Goal: Task Accomplishment & Management: Use online tool/utility

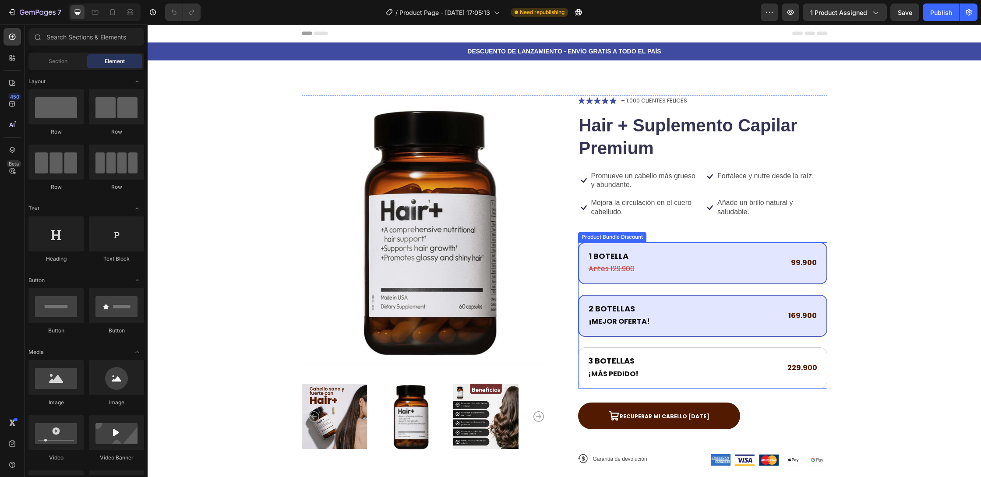
click at [736, 244] on div "1 BOTELLA Text Block Antes 129.900 Text Block 99.900 Text Block Row" at bounding box center [702, 263] width 249 height 42
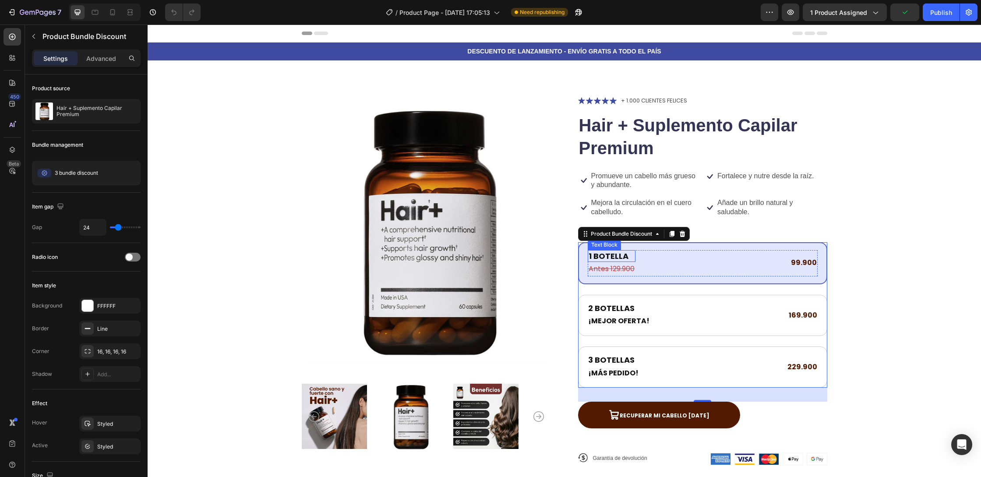
click at [616, 255] on p "1 BOTELLA" at bounding box center [612, 256] width 46 height 10
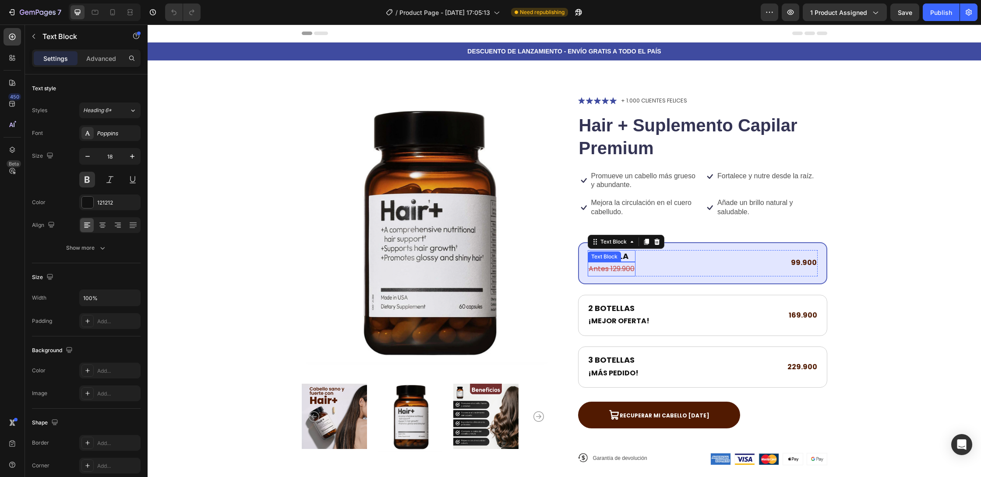
click at [592, 268] on s "Antes 129.900" at bounding box center [612, 269] width 46 height 10
click at [667, 268] on div "1 BOTELLA Text Block Antes 129.900 Text Block 0 99.900 Text Block Row" at bounding box center [703, 263] width 230 height 26
click at [616, 255] on p "1 BOTELLA" at bounding box center [612, 256] width 46 height 10
click at [628, 257] on p "1 BOTELLA" at bounding box center [612, 256] width 46 height 10
click at [619, 271] on s "Antes 129.900" at bounding box center [612, 269] width 46 height 10
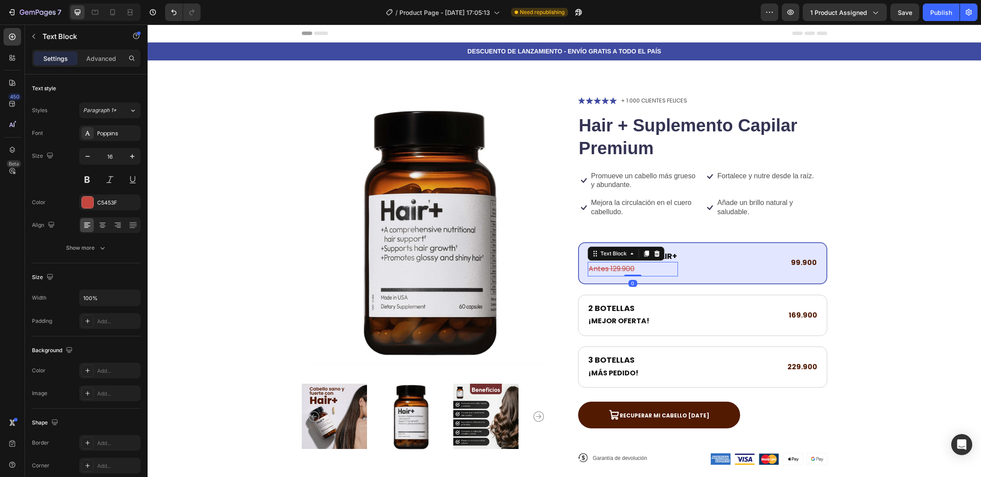
click at [612, 267] on s "Antes 129.900" at bounding box center [612, 269] width 46 height 10
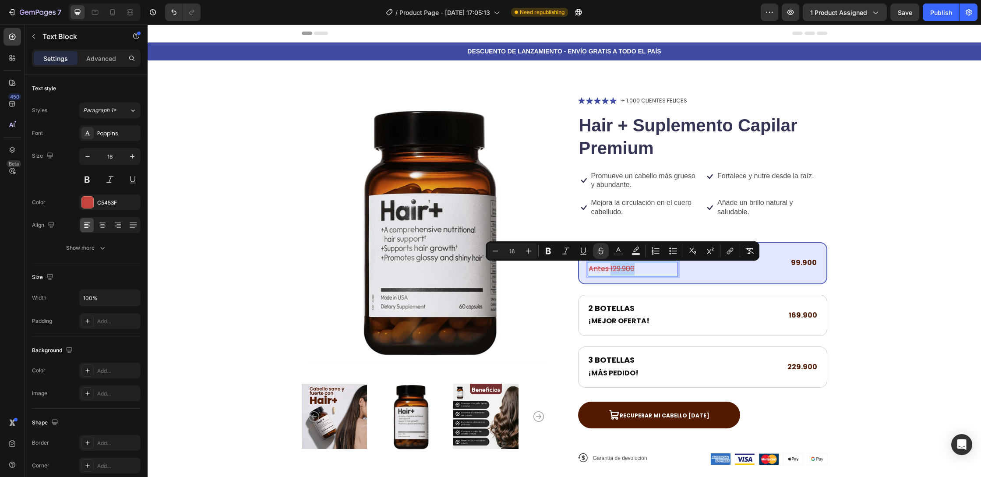
click at [616, 268] on s "Antes 129.900" at bounding box center [612, 269] width 46 height 10
click at [613, 265] on s "Antes 129.900" at bounding box center [612, 269] width 46 height 10
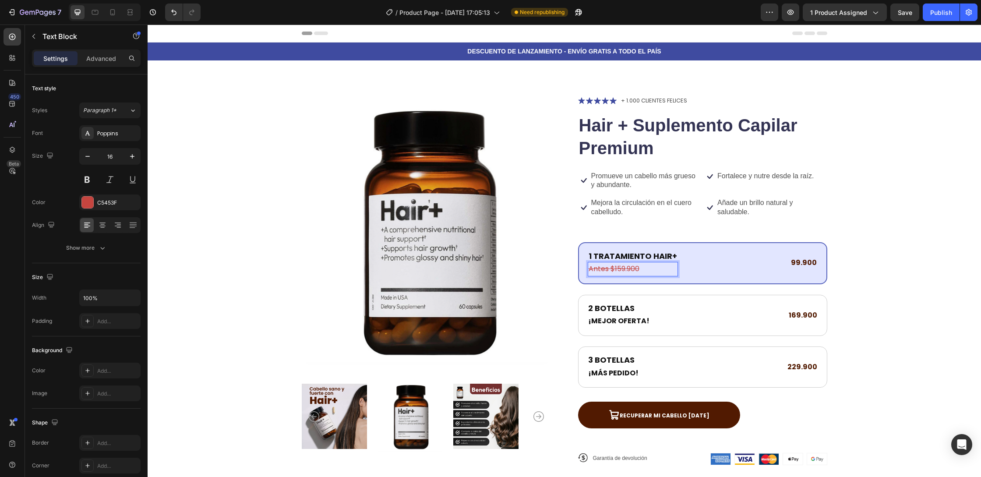
scroll to position [0, 0]
click at [607, 269] on s "Antes $159.900" at bounding box center [614, 268] width 51 height 10
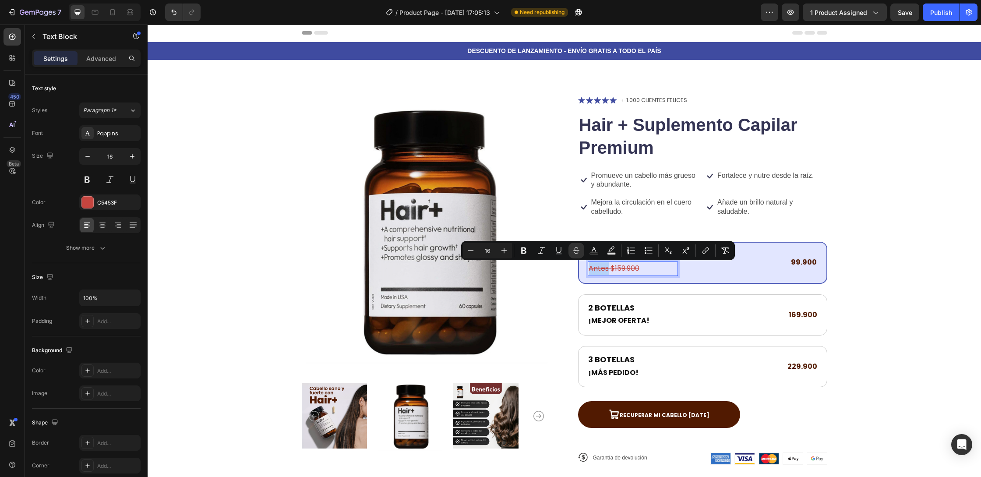
drag, startPoint x: 607, startPoint y: 270, endPoint x: 590, endPoint y: 270, distance: 17.5
click at [590, 270] on s "Antes $159.900" at bounding box center [614, 268] width 51 height 10
click at [576, 252] on icon "Editor contextual toolbar" at bounding box center [576, 250] width 9 height 9
click at [642, 273] on p "Antes $159.900" at bounding box center [633, 268] width 88 height 13
click at [609, 269] on s "$159.900" at bounding box center [623, 268] width 29 height 10
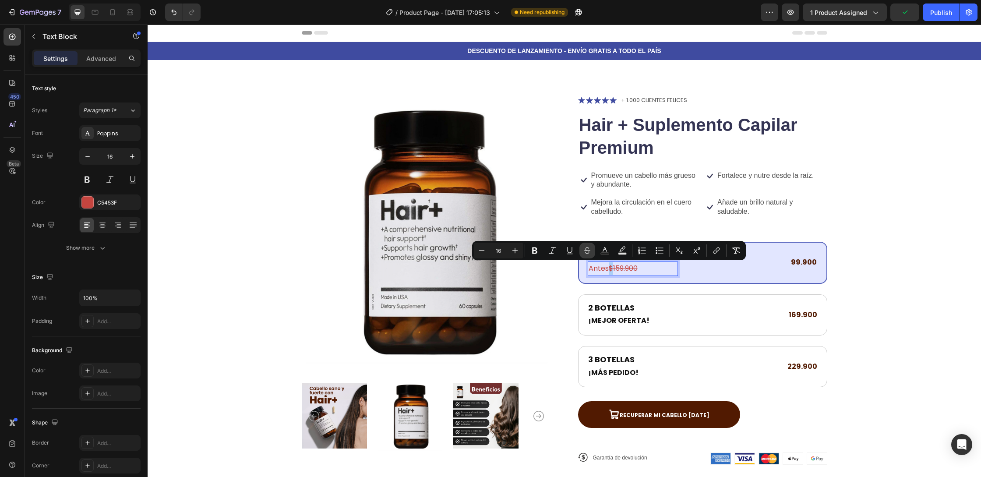
click at [584, 253] on icon "Editor contextual toolbar" at bounding box center [587, 250] width 9 height 9
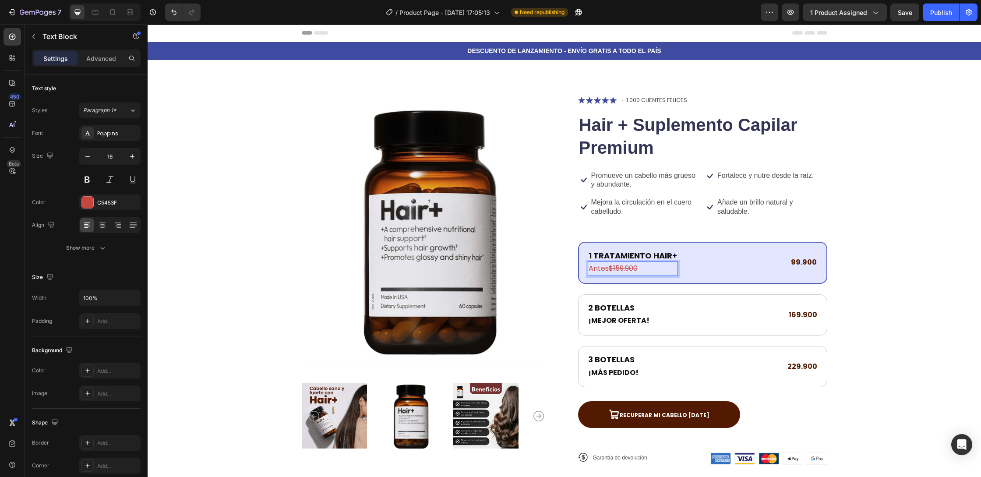
click at [633, 271] on s "$159.900" at bounding box center [623, 268] width 29 height 10
click at [605, 269] on p "Antes $159.900" at bounding box center [633, 268] width 88 height 13
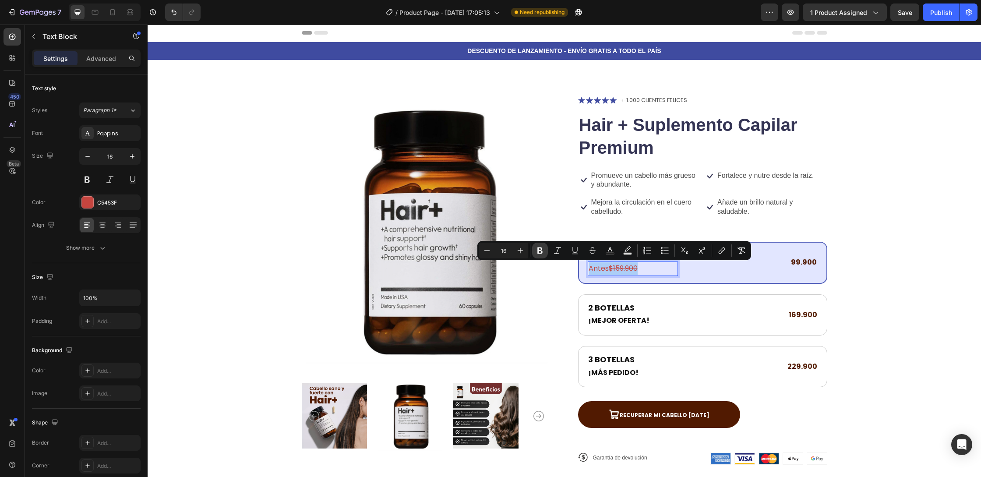
click at [542, 249] on icon "Editor contextual toolbar" at bounding box center [540, 251] width 5 height 7
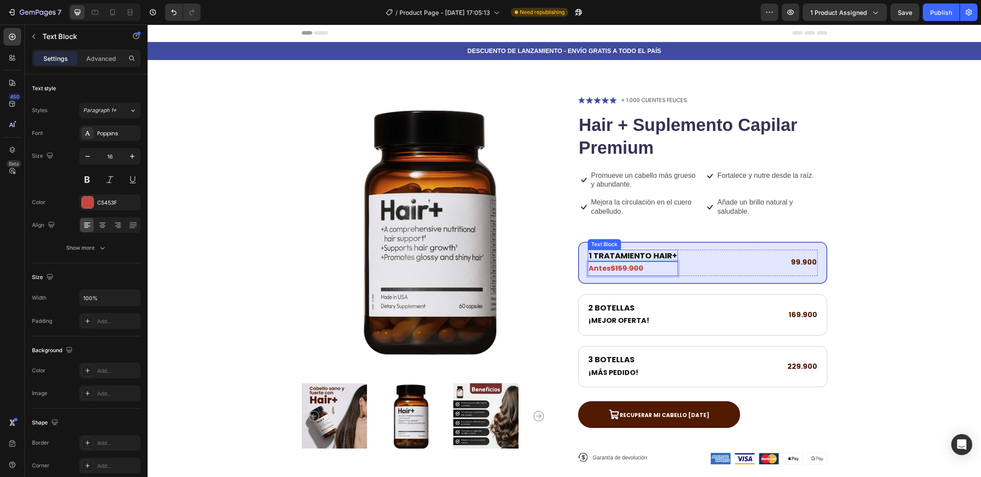
click at [655, 256] on p "1 TRATAMIENTO HAIR+" at bounding box center [633, 256] width 88 height 10
click at [671, 255] on p "1 TRATAMIENTO HAIR+" at bounding box center [633, 256] width 88 height 10
click at [591, 256] on p "1 TRATAMIENTO HAIR+" at bounding box center [633, 256] width 88 height 10
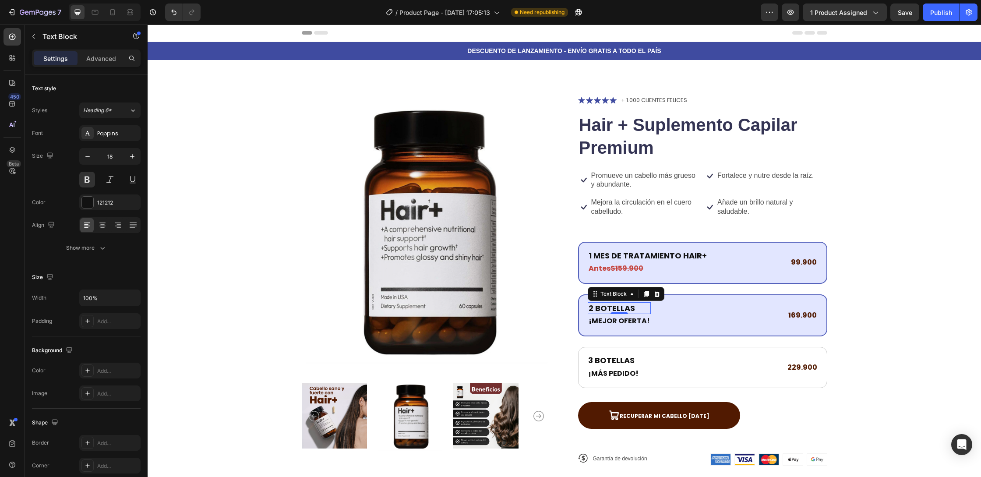
click at [620, 307] on p "2 BOTELLAS" at bounding box center [619, 308] width 61 height 10
click at [619, 307] on p "2 BOTELLAS" at bounding box center [619, 308] width 61 height 10
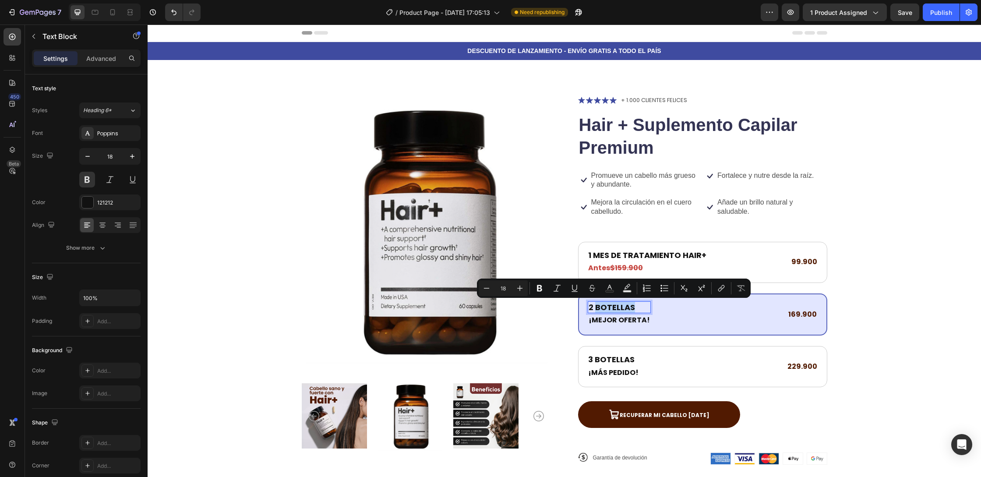
click at [595, 308] on p "2 BOTELLAS" at bounding box center [619, 307] width 61 height 10
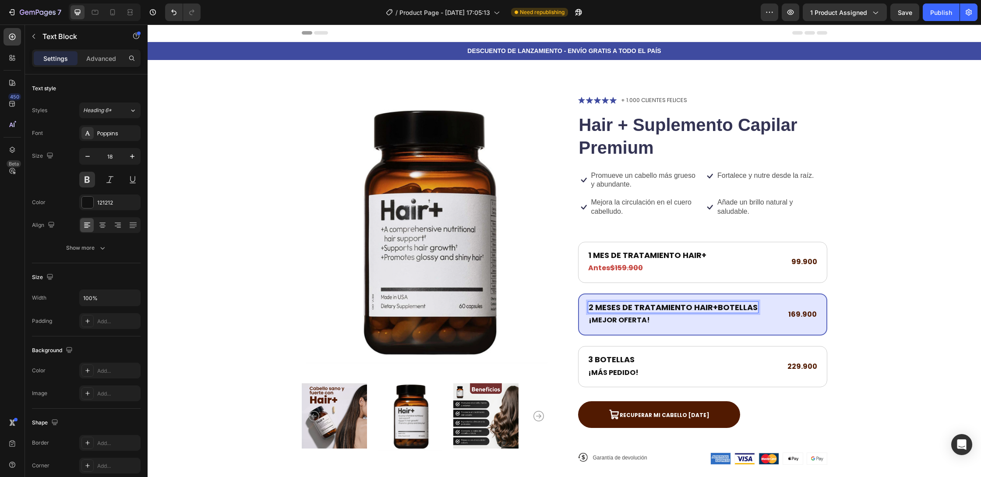
scroll to position [2, 0]
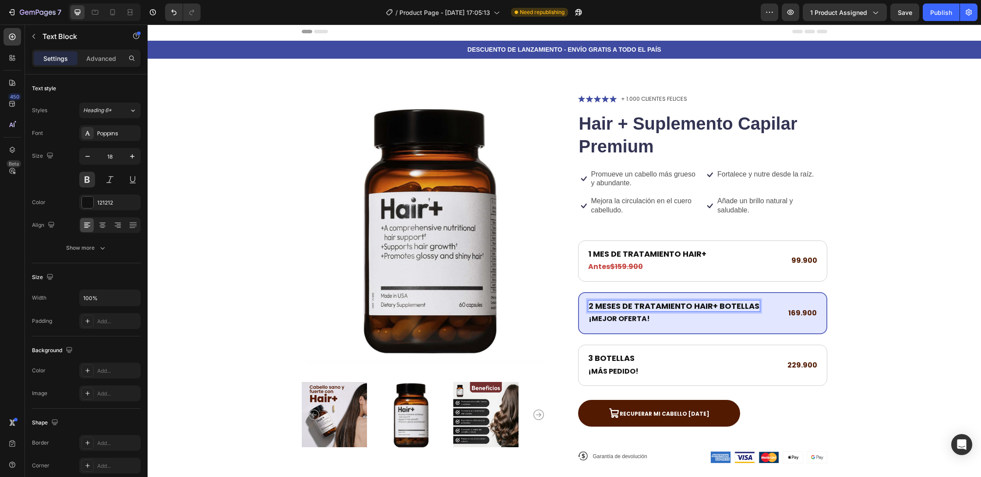
click at [734, 306] on p "2 MESES DE TRATAMIENTO HAIR+ BOTELLAS" at bounding box center [674, 306] width 171 height 10
click at [607, 321] on strong "¡MEJOR OFERTA!" at bounding box center [619, 319] width 61 height 10
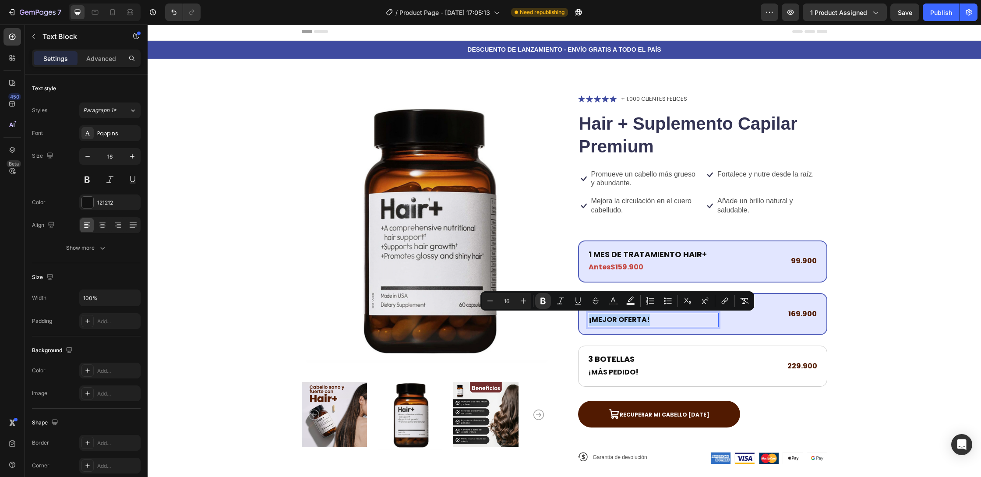
scroll to position [3, 0]
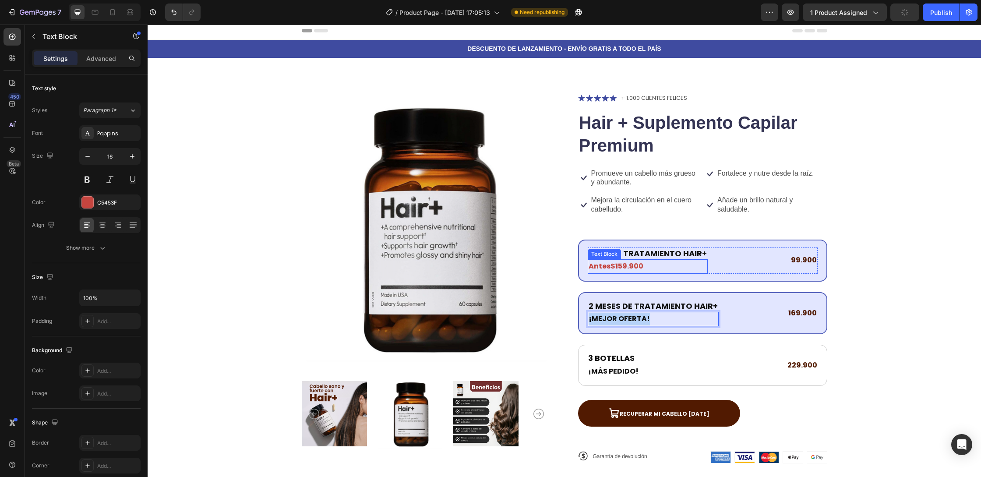
click at [611, 265] on strong "$159.900" at bounding box center [627, 266] width 33 height 10
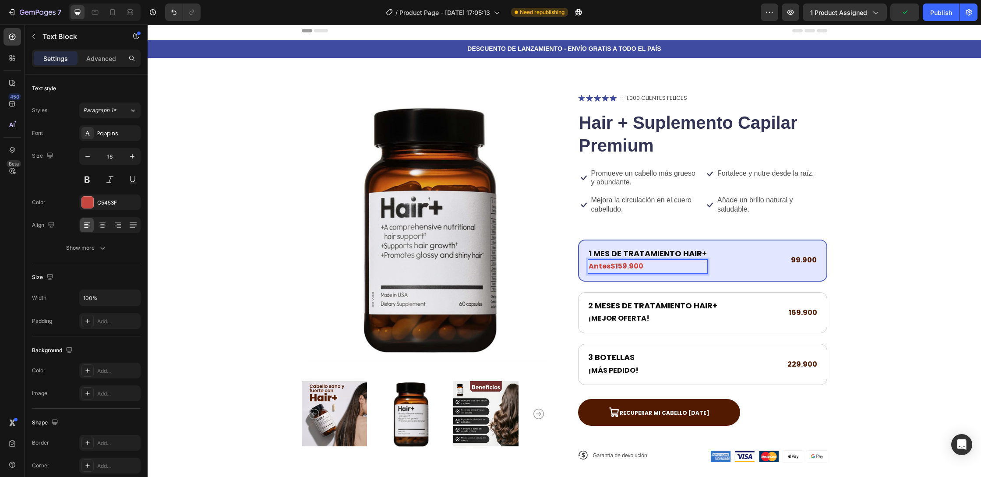
click at [624, 265] on strong "$159.900" at bounding box center [627, 266] width 33 height 10
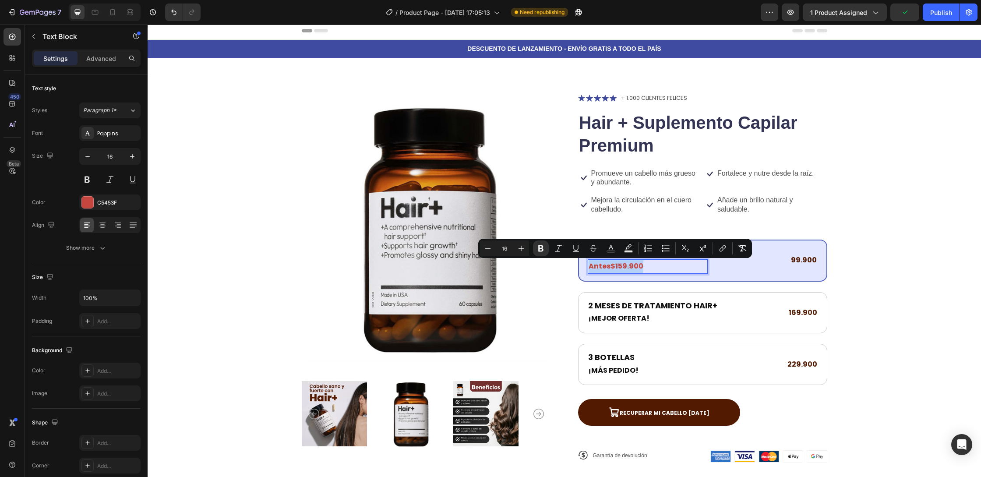
copy p "Antes $159.900"
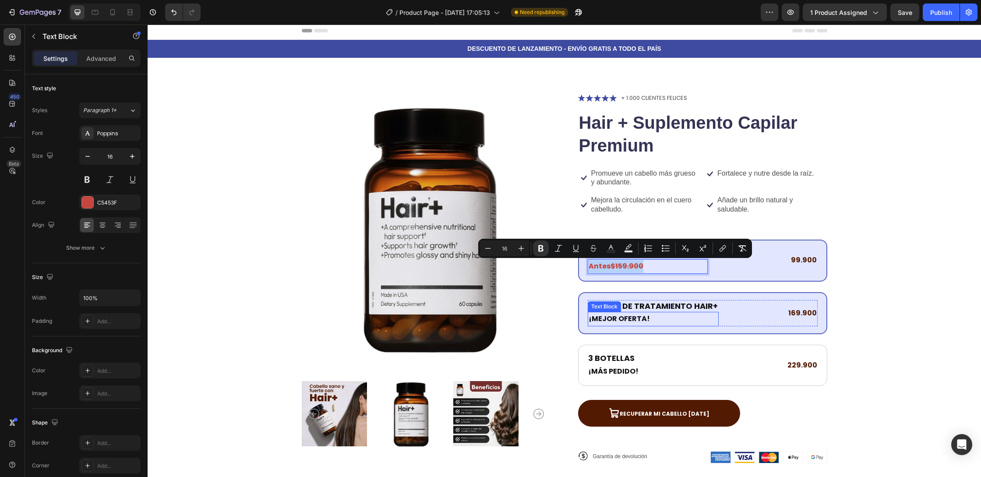
click at [616, 320] on strong "¡MEJOR OFERTA!" at bounding box center [619, 319] width 61 height 10
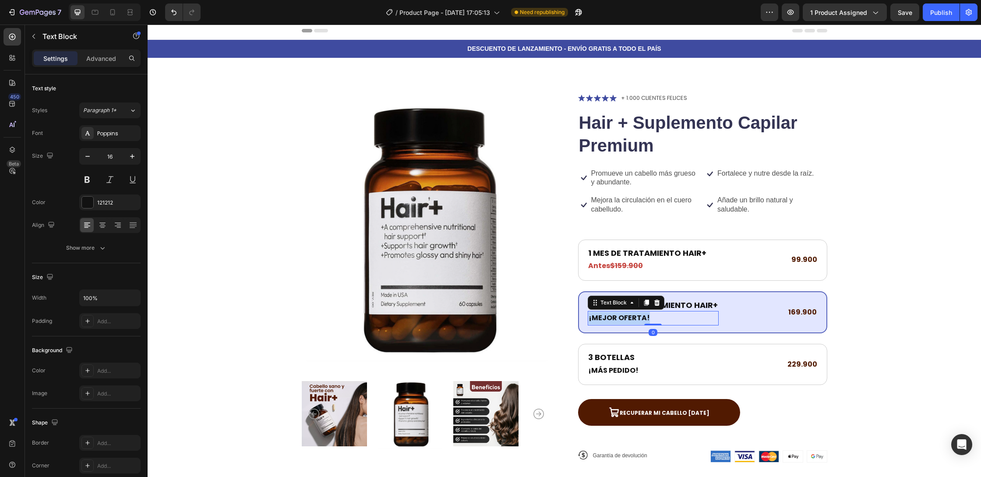
click at [616, 320] on strong "¡MEJOR OFERTA!" at bounding box center [619, 318] width 61 height 10
click at [617, 319] on strong "$159.900" at bounding box center [627, 318] width 33 height 10
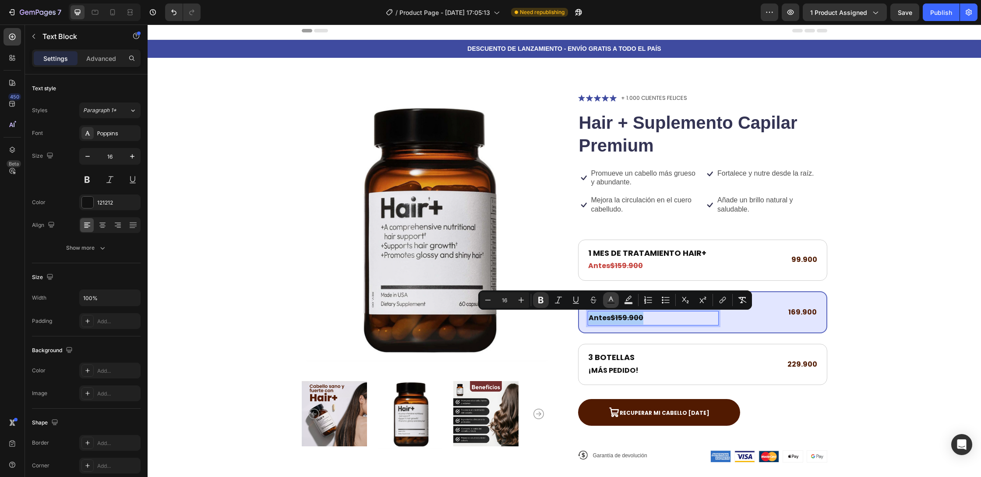
click at [607, 300] on icon "Editor contextual toolbar" at bounding box center [611, 300] width 9 height 9
type input "121212"
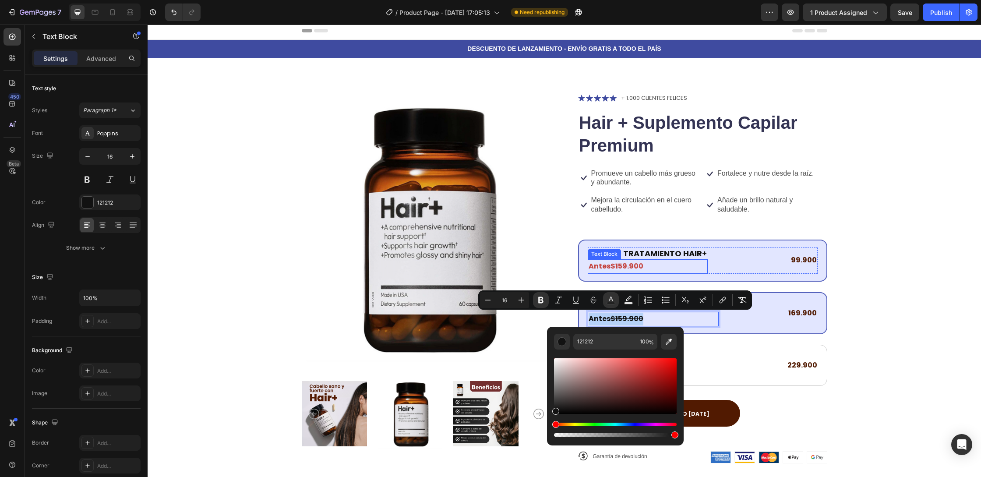
click at [617, 263] on strong "$159.900" at bounding box center [627, 266] width 33 height 10
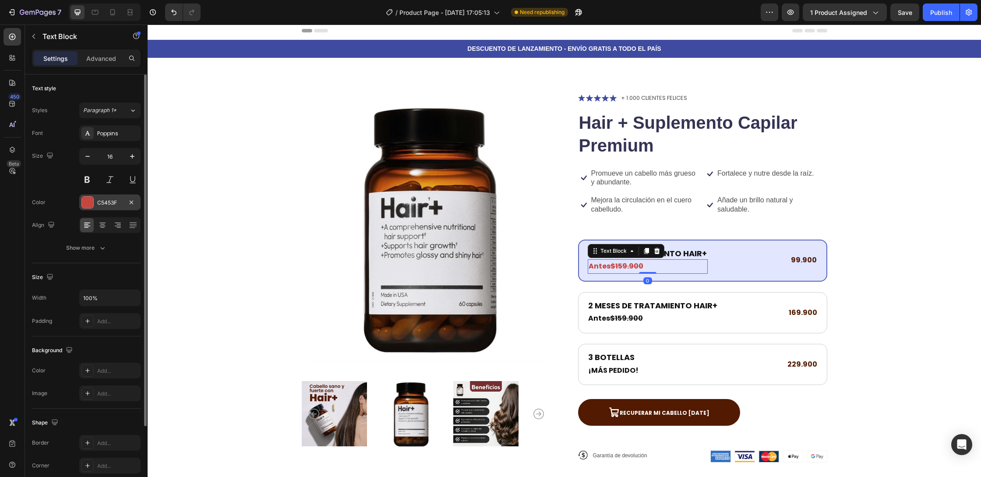
click at [113, 203] on div "C5453F" at bounding box center [109, 203] width 25 height 8
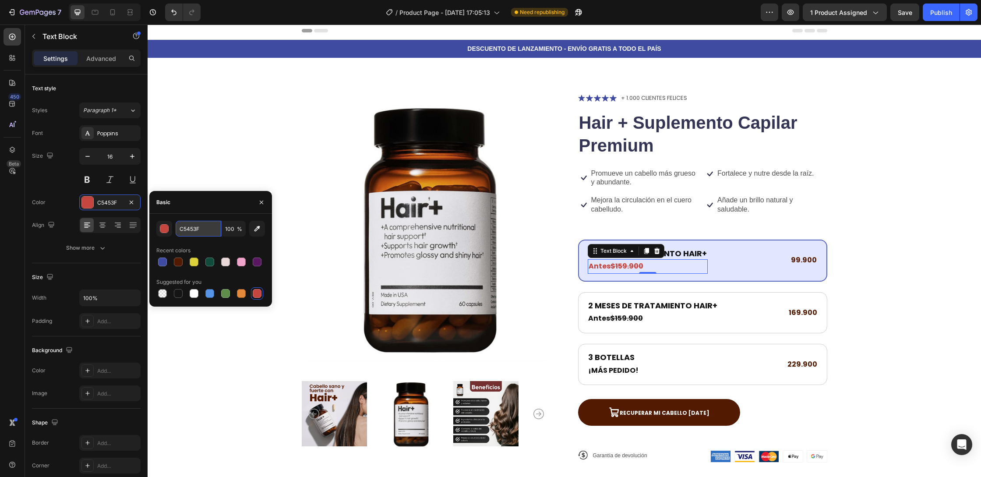
click at [186, 228] on input "C5453F" at bounding box center [199, 229] width 46 height 16
click at [187, 228] on input "C5453F" at bounding box center [199, 229] width 46 height 16
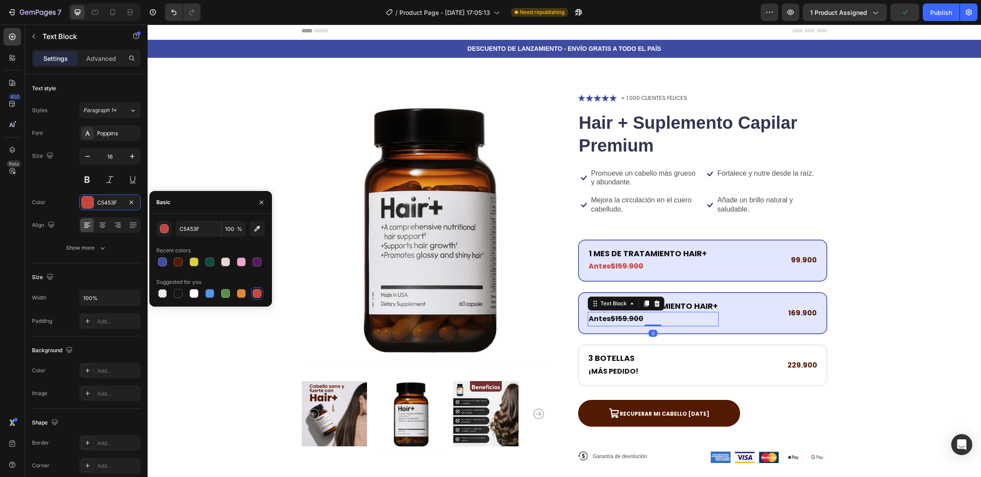
click at [615, 318] on strong "$159.900" at bounding box center [627, 319] width 33 height 10
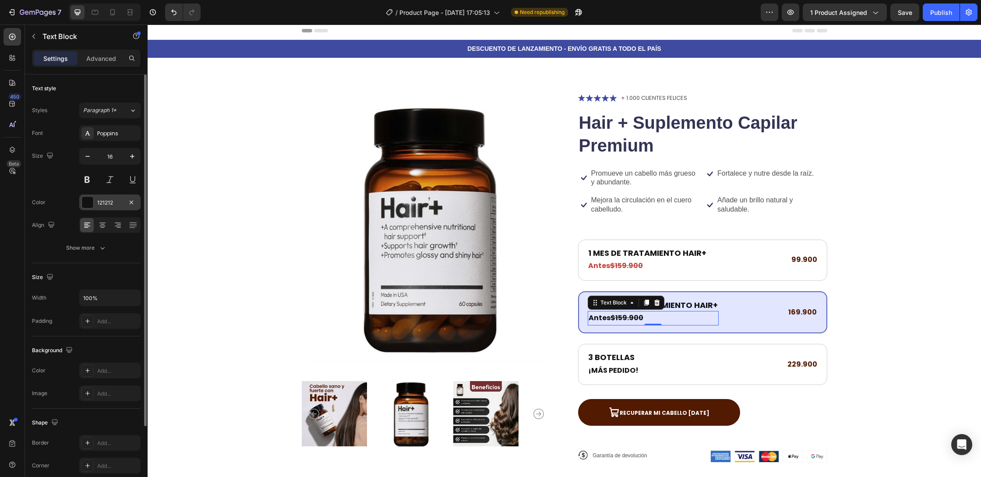
click at [98, 200] on div "121212" at bounding box center [109, 203] width 25 height 8
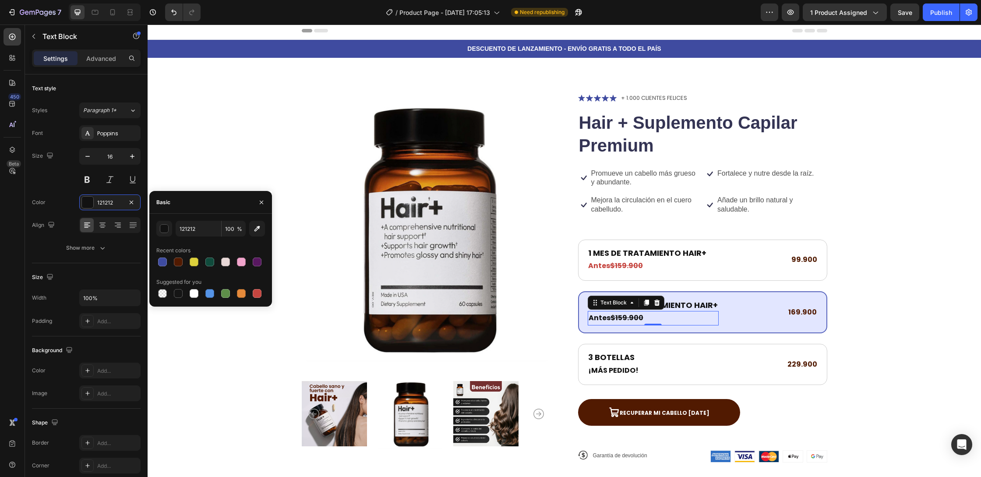
click at [203, 204] on div "Basic" at bounding box center [210, 202] width 123 height 23
click at [203, 225] on input "121212" at bounding box center [199, 229] width 46 height 16
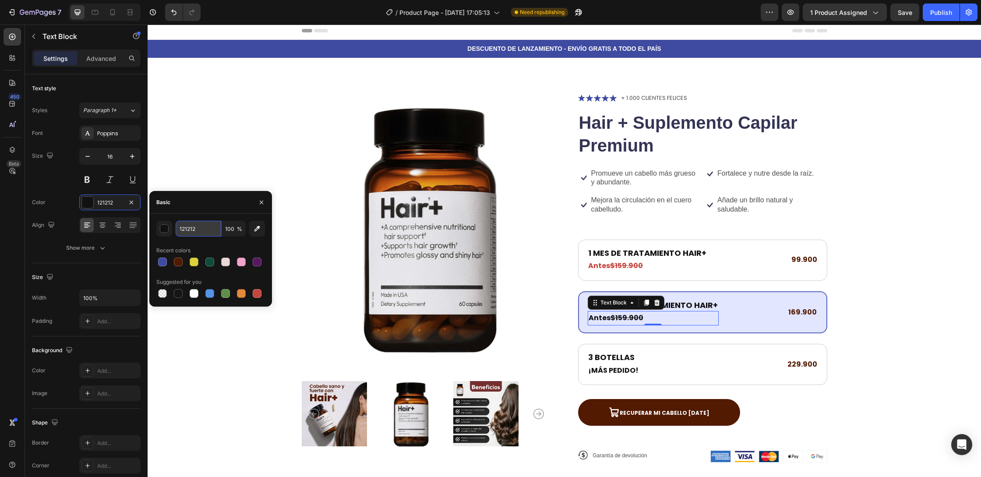
paste input "C5453F"
type input "C5453F"
click at [232, 244] on div "Recent colors" at bounding box center [210, 251] width 109 height 14
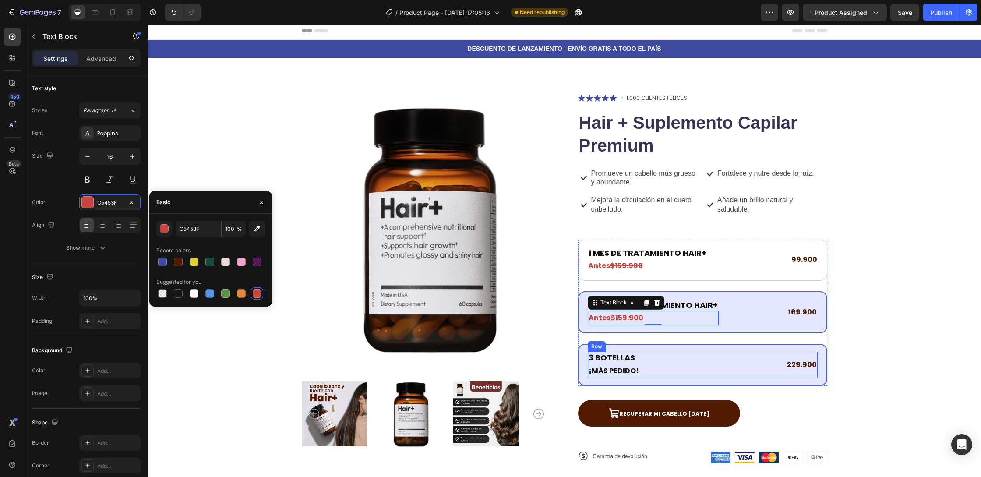
click at [633, 356] on p "3 BOTELLAS" at bounding box center [614, 358] width 50 height 10
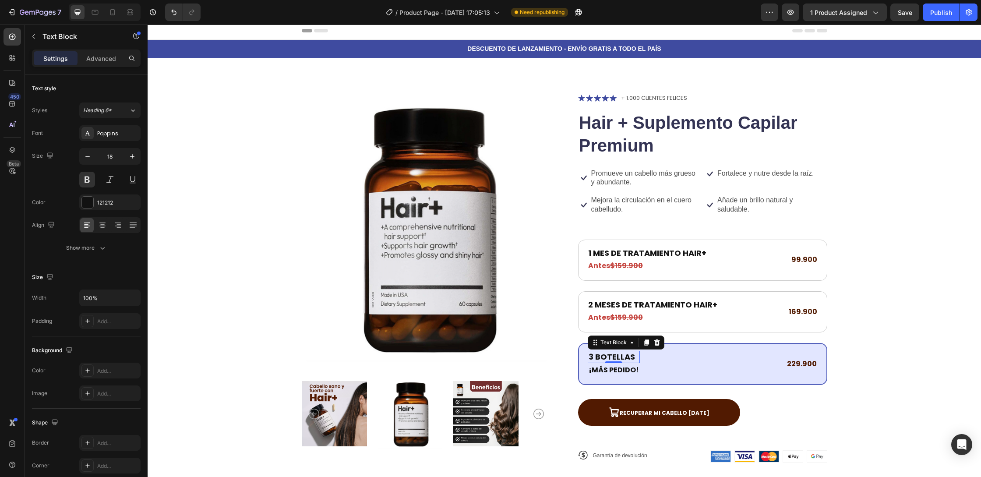
click at [611, 355] on p "3 BOTELLAS" at bounding box center [614, 357] width 50 height 10
click at [611, 356] on p "3 BOTELLAS" at bounding box center [614, 357] width 50 height 10
click at [619, 375] on p "¡MÁS PEDIDO!" at bounding box center [653, 370] width 129 height 13
click at [619, 372] on strong "¡MÁS PEDIDO!" at bounding box center [614, 370] width 50 height 10
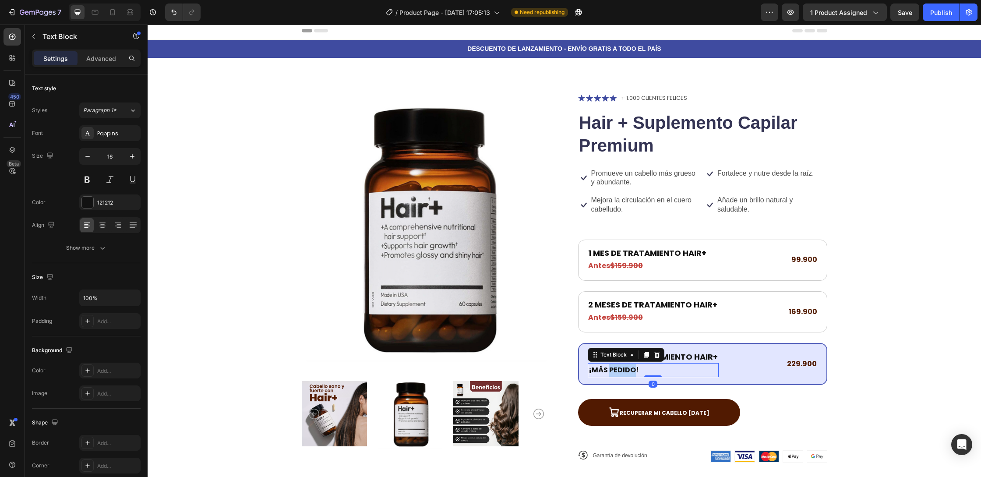
click at [619, 372] on strong "¡MÁS PEDIDO!" at bounding box center [614, 370] width 50 height 10
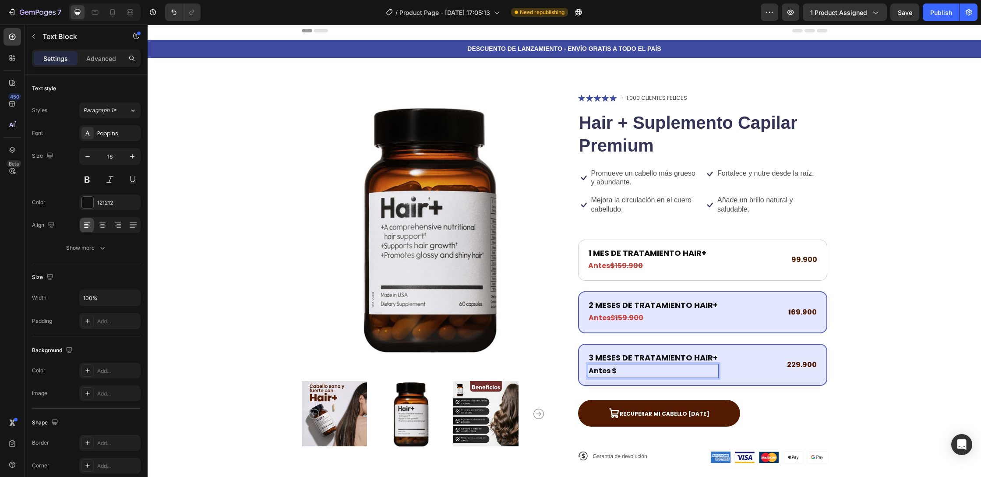
scroll to position [4, 0]
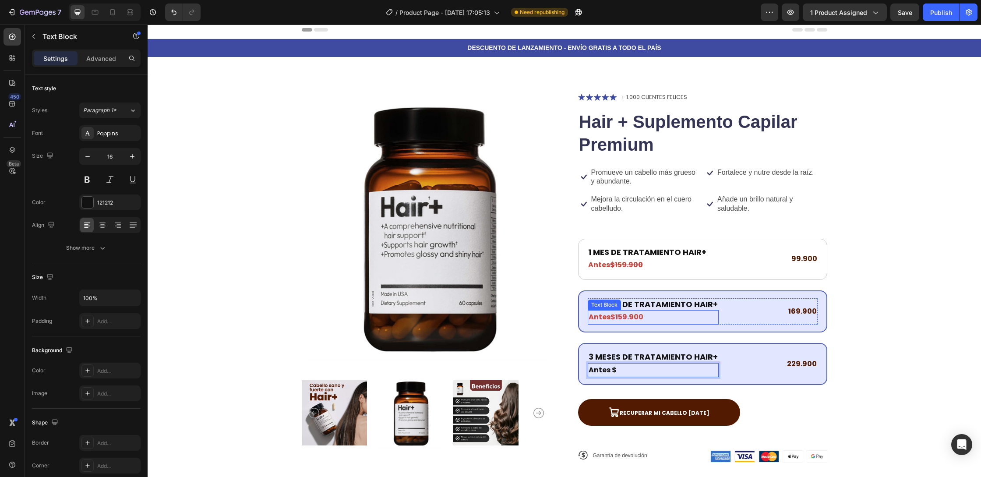
click at [620, 318] on strong "$159.900" at bounding box center [627, 317] width 33 height 10
click at [624, 317] on strong "$159.900" at bounding box center [627, 317] width 33 height 10
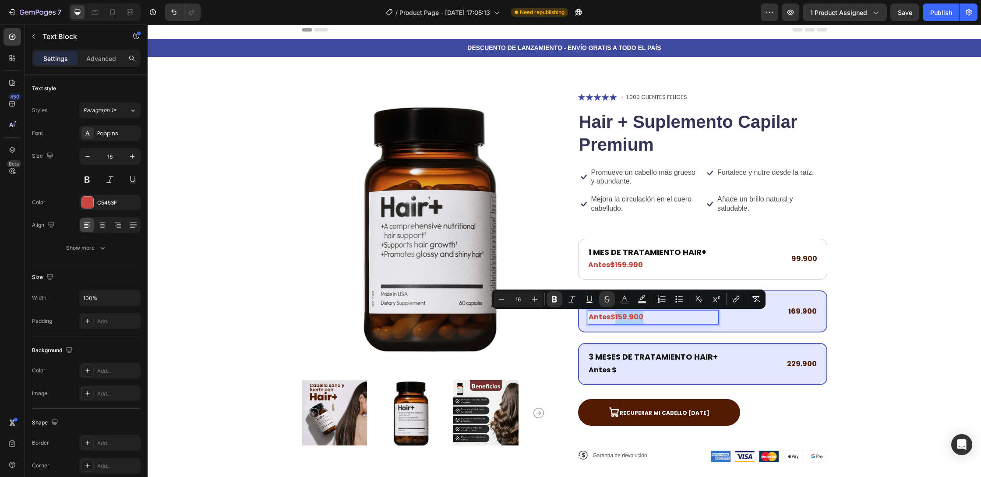
click at [626, 319] on strong "$159.900" at bounding box center [627, 317] width 33 height 10
click at [624, 319] on strong "$159.900" at bounding box center [627, 317] width 33 height 10
drag, startPoint x: 652, startPoint y: 317, endPoint x: 616, endPoint y: 319, distance: 35.6
click at [616, 319] on p "Antes $159.900" at bounding box center [653, 317] width 129 height 13
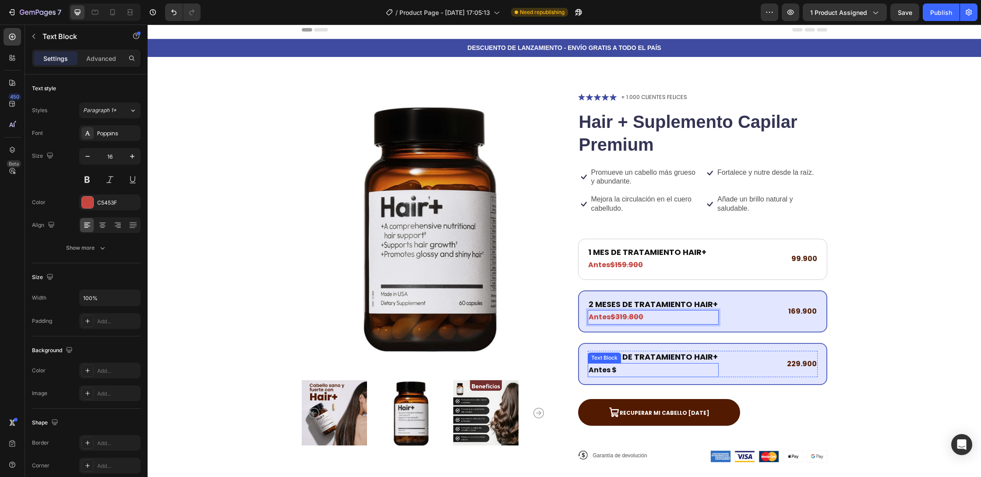
click at [611, 368] on strong "Antes $" at bounding box center [603, 370] width 28 height 10
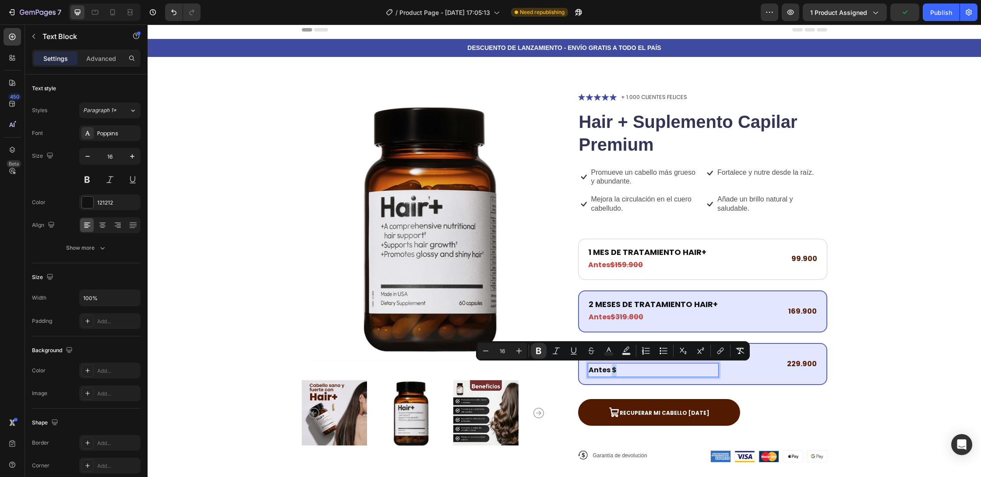
click at [624, 369] on p "Antes $" at bounding box center [653, 370] width 129 height 13
click at [619, 369] on p "Antes $" at bounding box center [653, 370] width 129 height 13
click at [616, 367] on p "Antes $" at bounding box center [653, 370] width 129 height 13
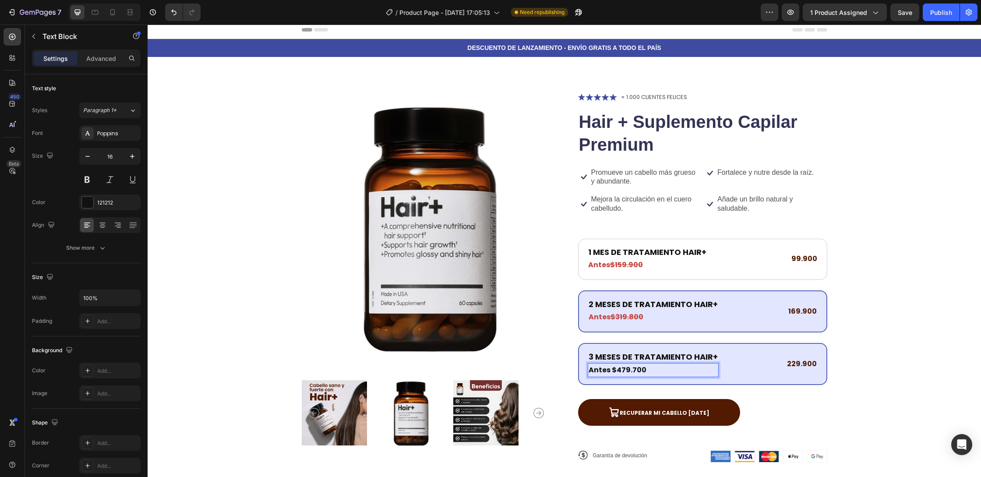
click at [612, 370] on strong "Antes $479.700" at bounding box center [618, 370] width 58 height 10
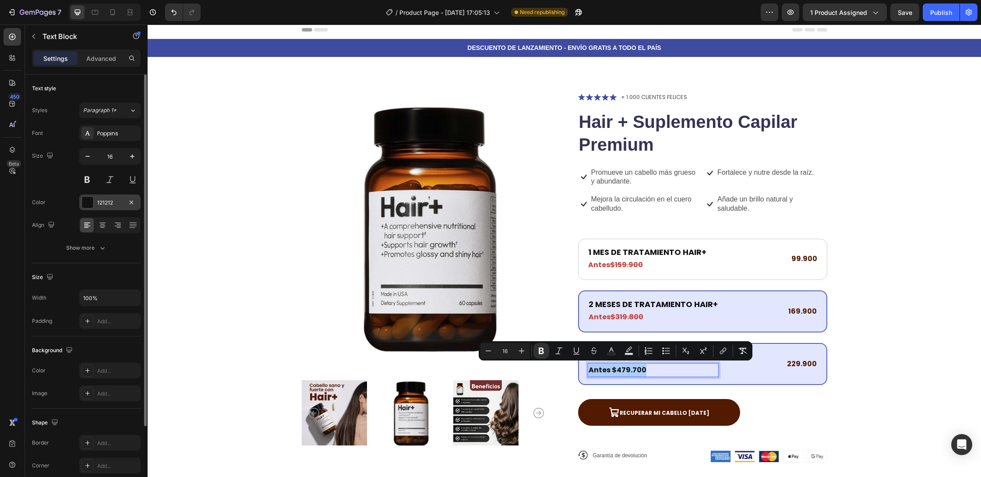
click at [89, 201] on div at bounding box center [87, 202] width 11 height 11
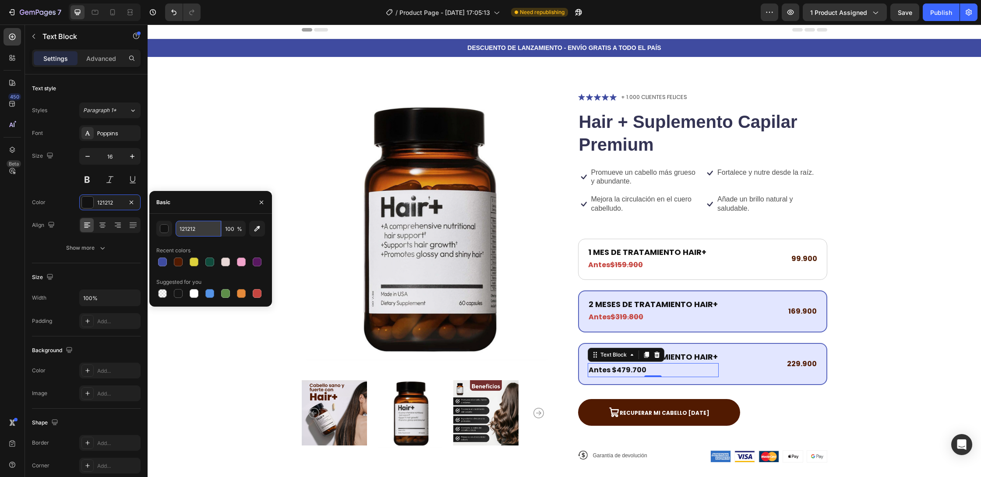
click at [195, 231] on input "121212" at bounding box center [199, 229] width 46 height 16
paste input "C5453F"
type input "C5453F"
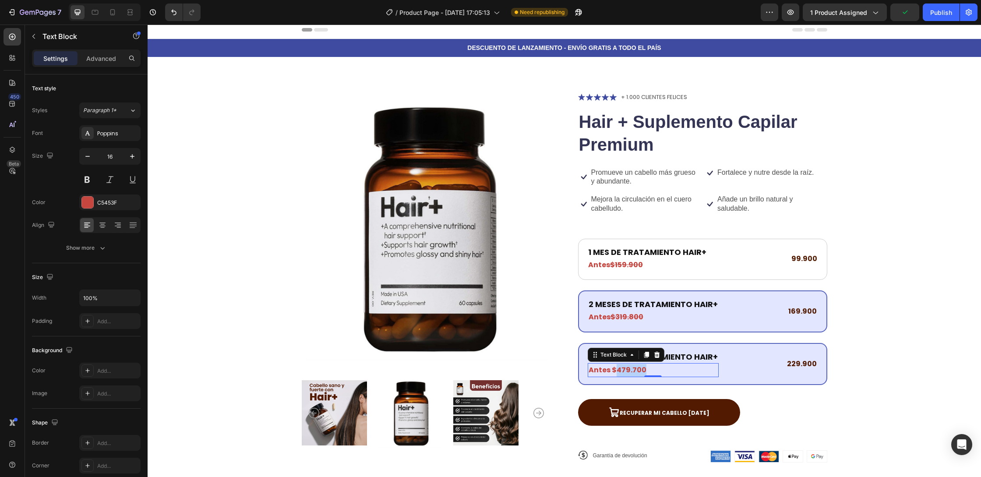
click at [621, 370] on strong "Antes $479.700" at bounding box center [618, 370] width 58 height 10
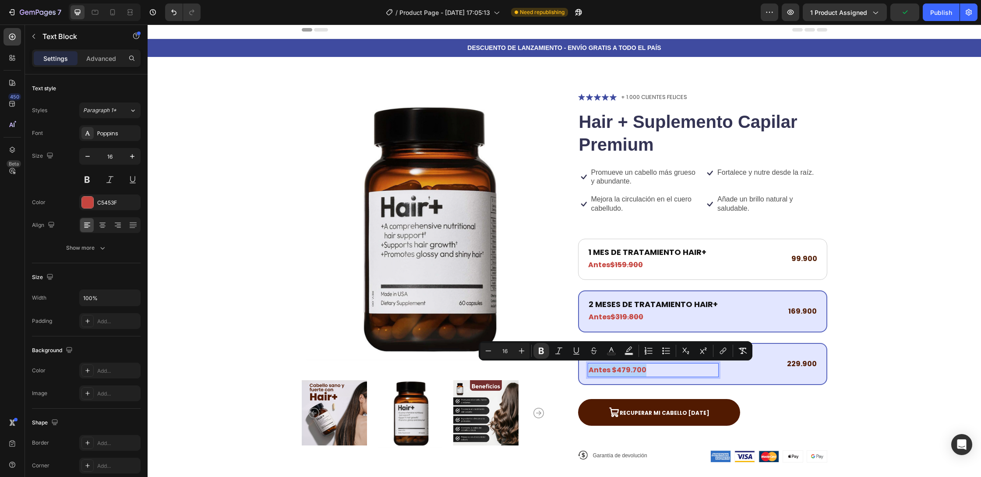
click at [615, 370] on strong "Antes $479.700" at bounding box center [618, 370] width 58 height 10
drag, startPoint x: 610, startPoint y: 370, endPoint x: 643, endPoint y: 372, distance: 32.9
click at [643, 372] on strong "Antes $479.700" at bounding box center [618, 370] width 58 height 10
click at [616, 368] on strong "Antes $479.700" at bounding box center [618, 370] width 58 height 10
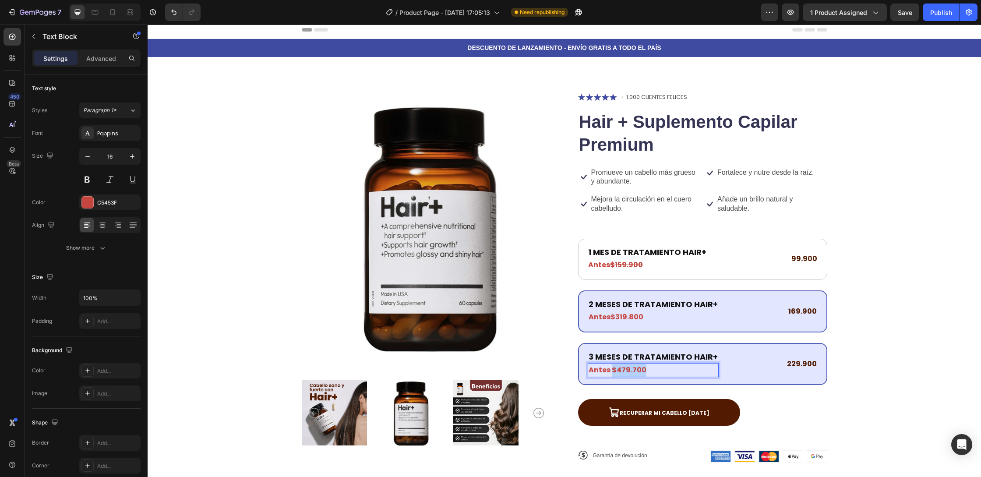
drag, startPoint x: 612, startPoint y: 371, endPoint x: 643, endPoint y: 372, distance: 30.2
click at [643, 372] on strong "Antes $479.700" at bounding box center [618, 370] width 58 height 10
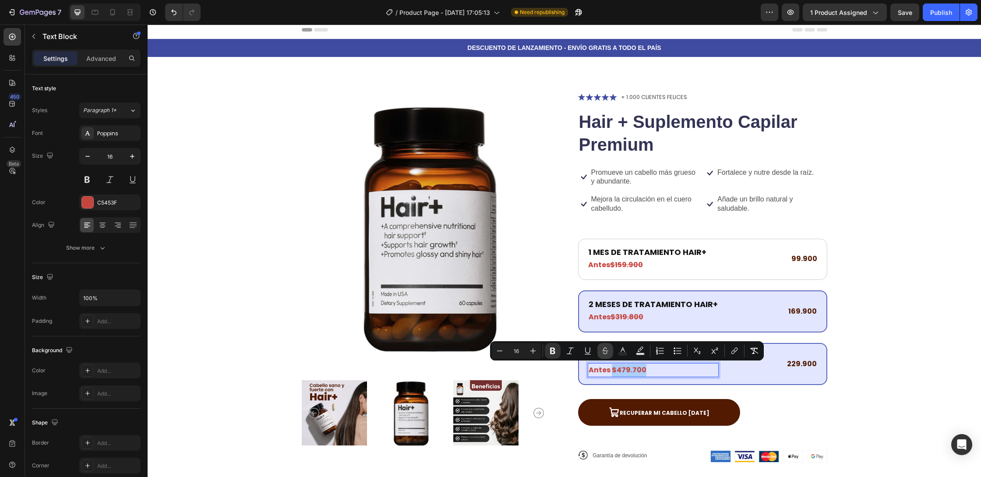
click at [608, 351] on icon "Editor contextual toolbar" at bounding box center [605, 351] width 9 height 9
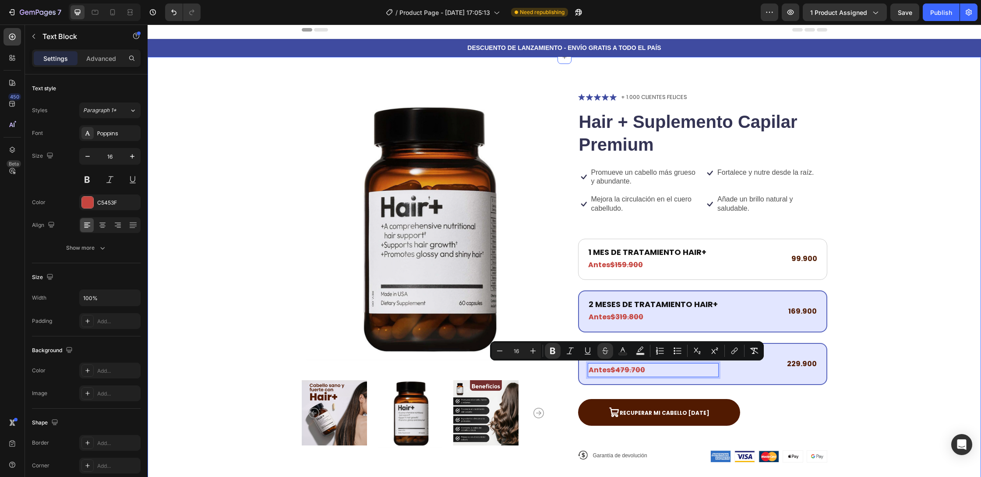
click at [881, 332] on div "Product Images Icon Icon Icon Icon Icon Icon List + 1.000 CLIENTES FELICES Text…" at bounding box center [565, 284] width 764 height 385
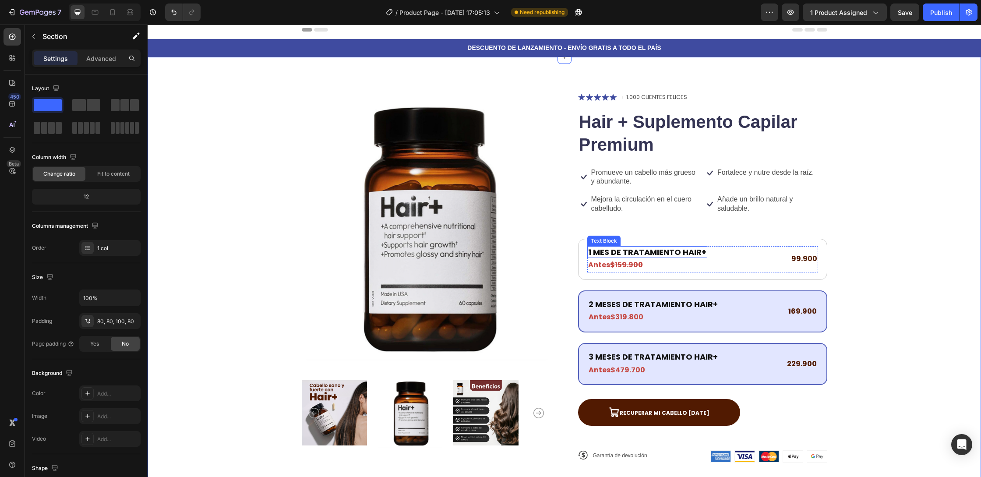
click at [644, 255] on p "1 MES DE TRATAMIENTO HAIR+" at bounding box center [647, 252] width 118 height 10
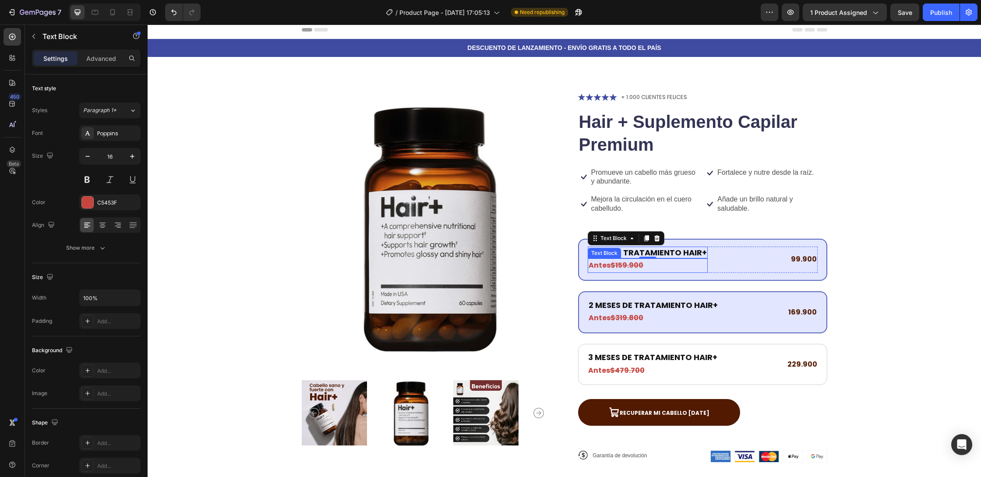
click at [639, 267] on strong "$159.900" at bounding box center [627, 265] width 33 height 10
click at [697, 253] on p "1 MES DE TRATAMIENTO HAIR+" at bounding box center [648, 252] width 118 height 10
click at [676, 261] on p "Antes $159.900" at bounding box center [648, 265] width 118 height 13
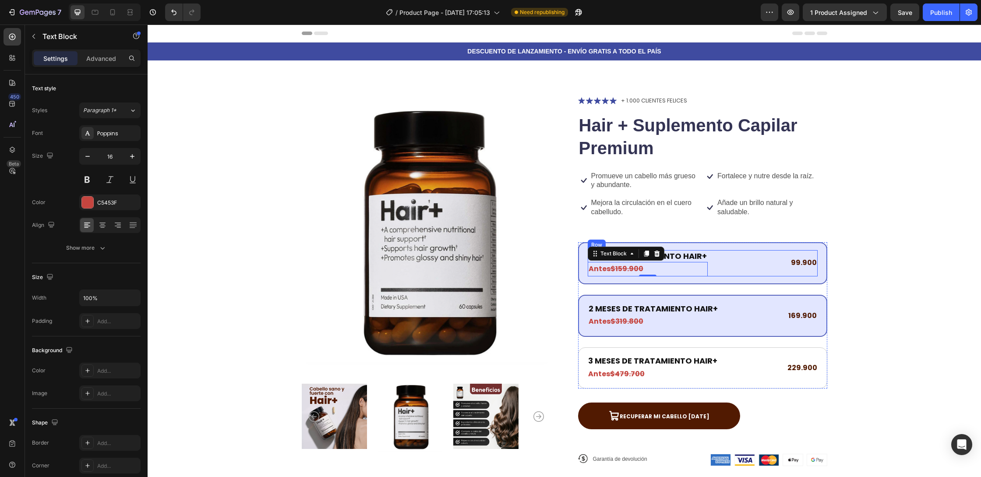
click at [752, 255] on div "1 MES DE TRATAMIENTO HAIR+ Text Block Antes $159.900 Text Block 0 99.900 Text B…" at bounding box center [703, 263] width 230 height 26
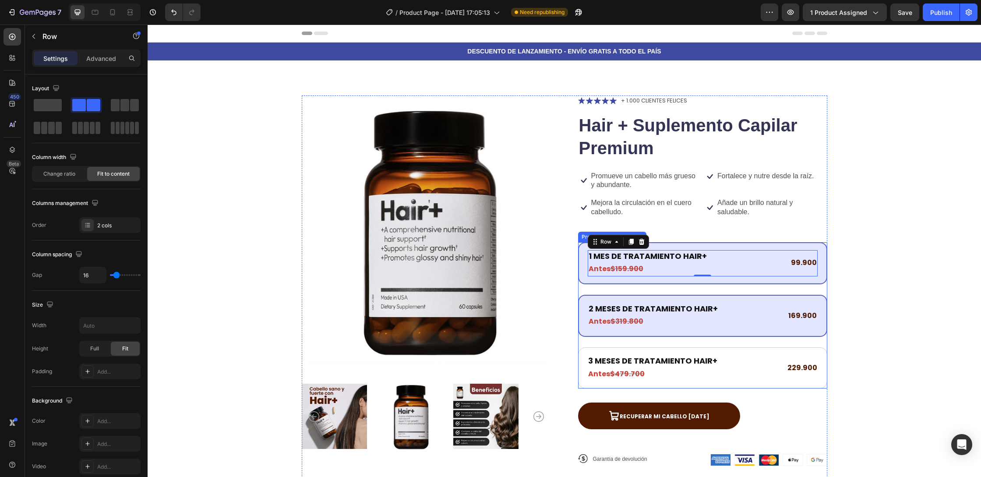
click at [752, 245] on div "1 MES DE TRATAMIENTO HAIR+ Text Block Antes $159.900 Text Block 99.900 Text Blo…" at bounding box center [702, 263] width 249 height 42
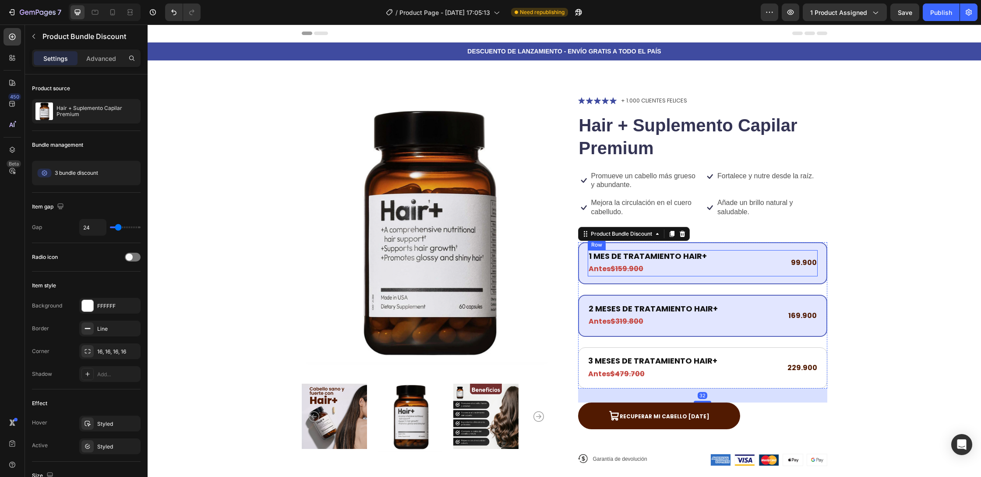
click at [714, 261] on div "1 MES DE TRATAMIENTO HAIR+ Text Block Antes $159.900 Text Block 99.900 Text Blo…" at bounding box center [703, 263] width 230 height 26
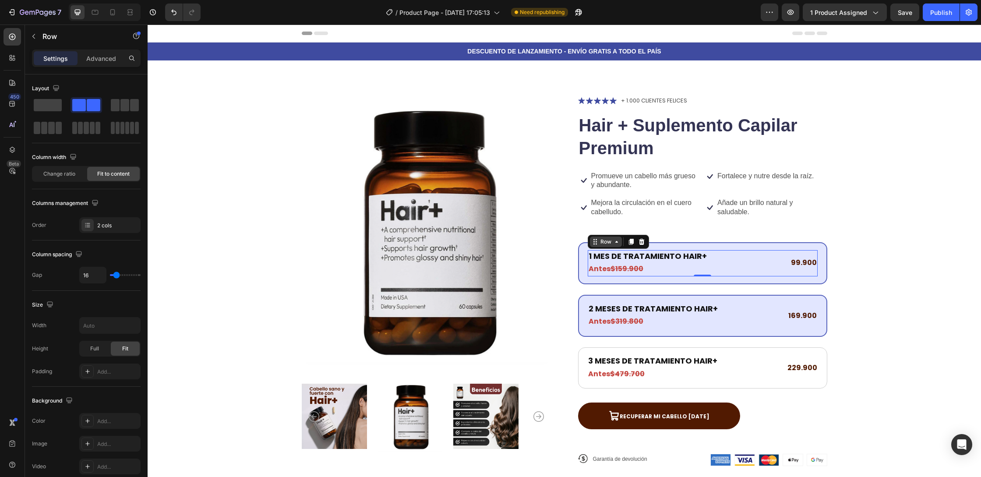
click at [614, 245] on div "Row" at bounding box center [606, 242] width 32 height 11
click at [662, 269] on p "Antes $159.900" at bounding box center [648, 269] width 118 height 13
click at [776, 271] on div "1 MES DE TRATAMIENTO HAIR+ Text Block Antes $159.900 Text Block 0 99.900 Text B…" at bounding box center [703, 263] width 230 height 26
click at [803, 261] on p "99.900" at bounding box center [804, 263] width 26 height 13
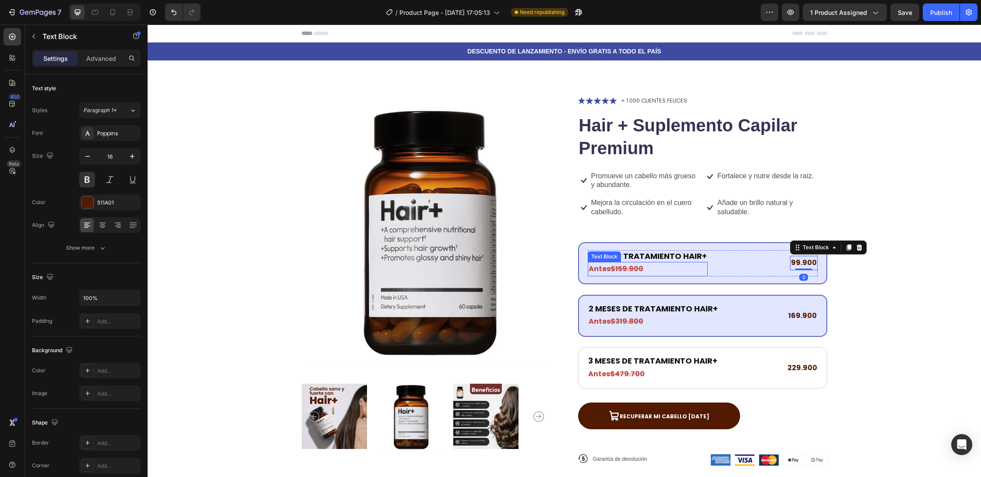
click at [644, 269] on p "Antes $159.900" at bounding box center [648, 269] width 118 height 13
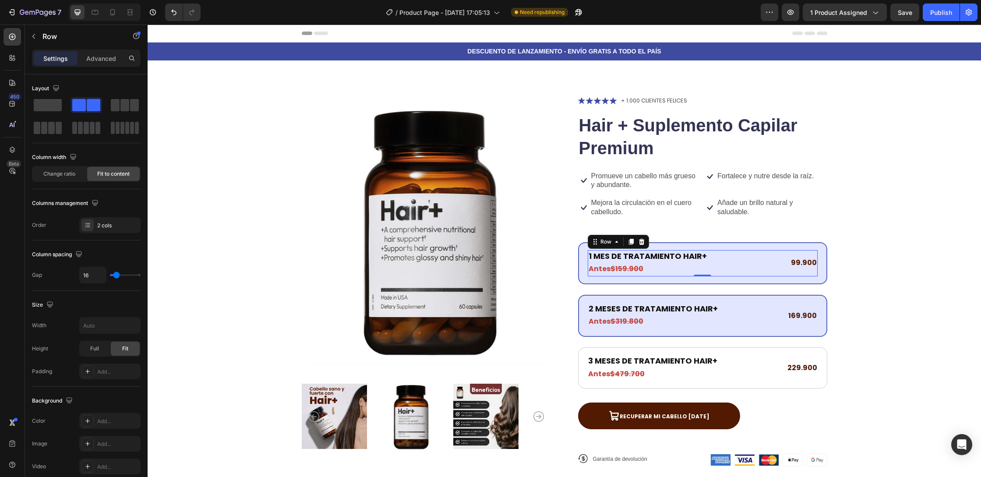
click at [724, 266] on div "1 MES DE TRATAMIENTO HAIR+ Text Block Antes $159.900 Text Block 99.900 Text Blo…" at bounding box center [703, 263] width 230 height 26
click at [611, 241] on div "Row" at bounding box center [606, 242] width 14 height 8
click at [127, 107] on span at bounding box center [124, 105] width 9 height 12
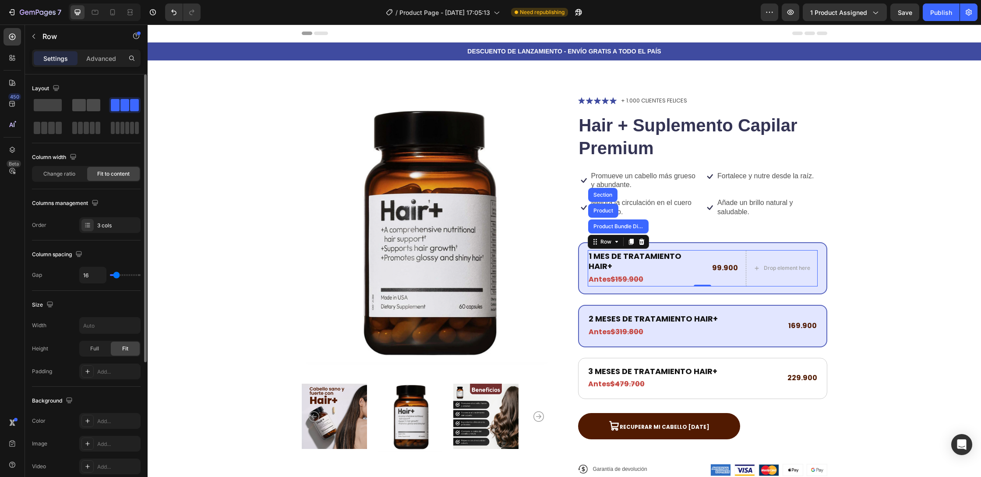
click at [94, 108] on span at bounding box center [94, 105] width 14 height 12
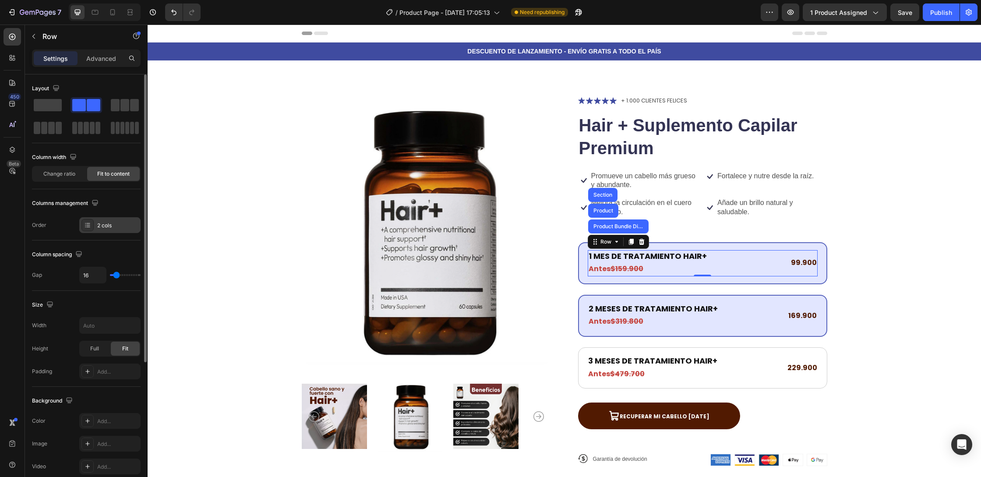
click at [102, 227] on div "2 cols" at bounding box center [117, 226] width 41 height 8
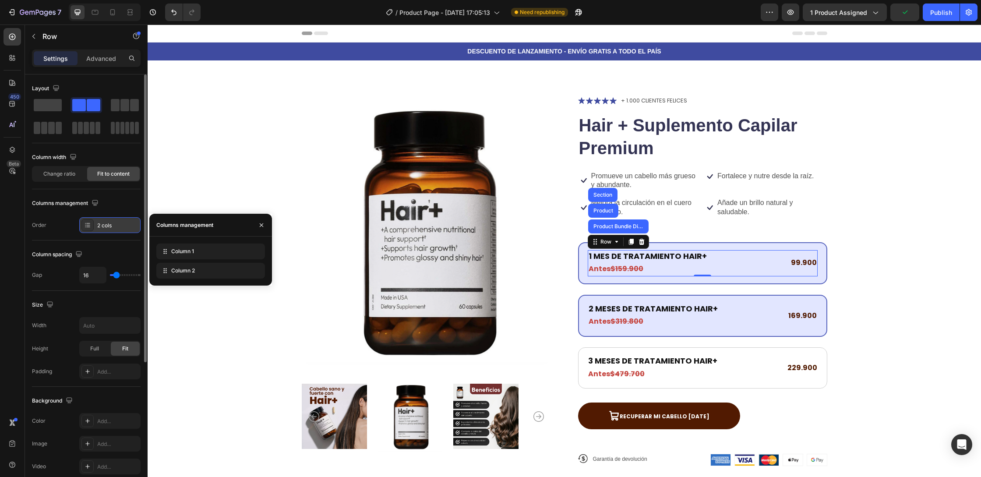
click at [102, 227] on div "2 cols" at bounding box center [117, 226] width 41 height 8
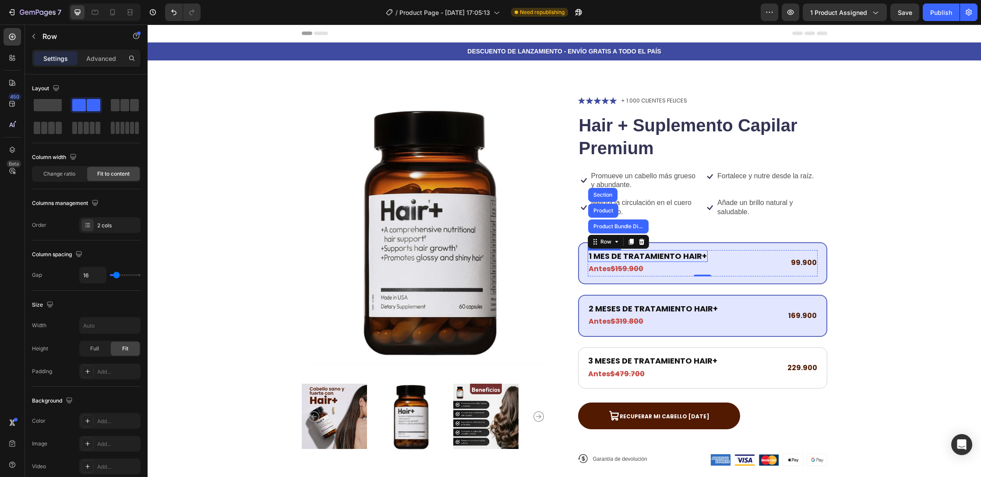
click at [607, 269] on strong "Antes" at bounding box center [600, 269] width 22 height 10
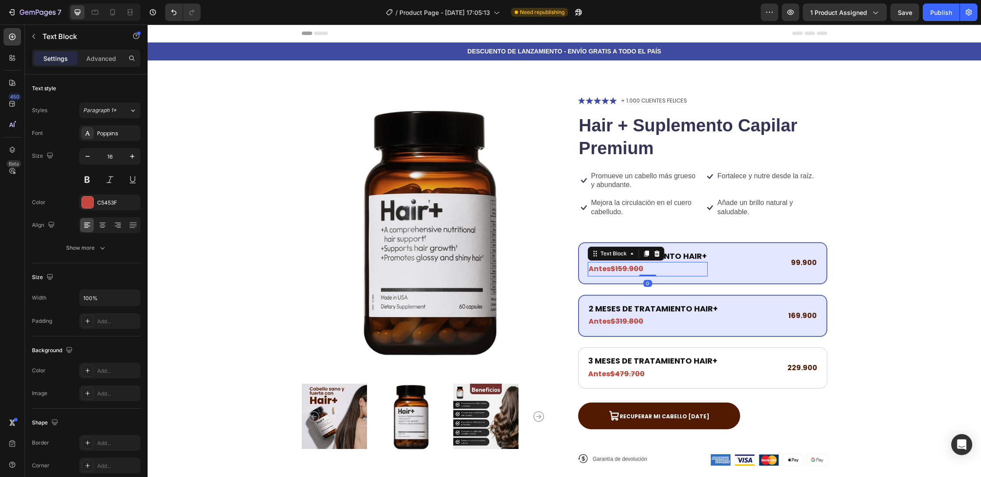
scroll to position [0, 0]
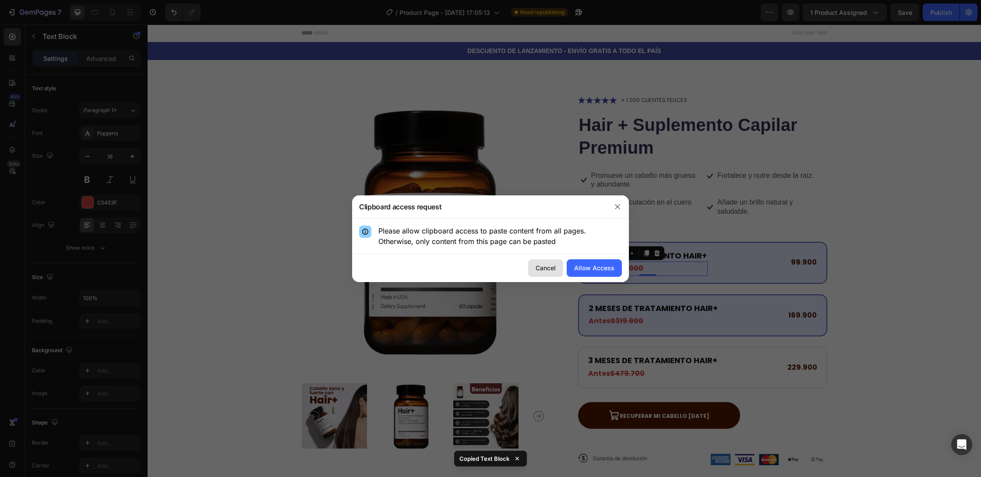
click at [544, 265] on div "Cancel" at bounding box center [546, 267] width 20 height 9
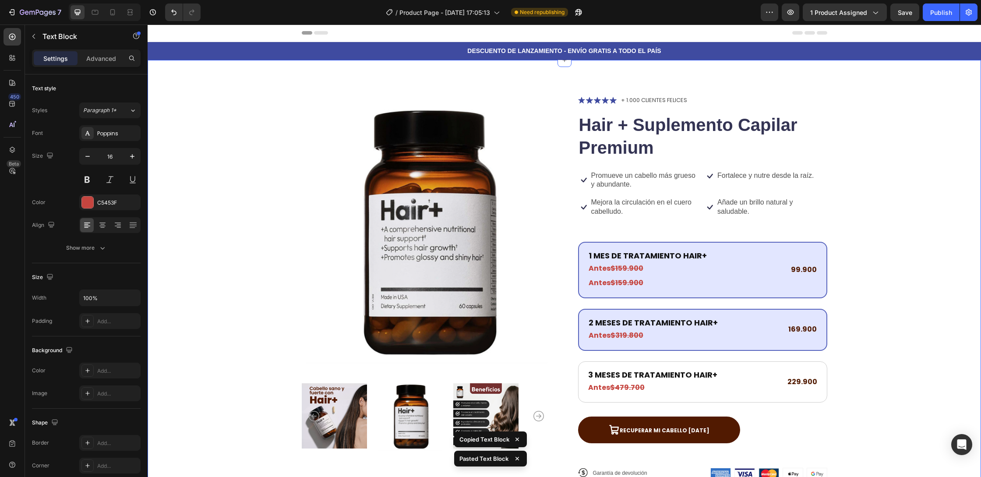
click at [869, 272] on div "Product Images Icon Icon Icon Icon Icon Icon List + 1.000 CLIENTES FELICES Text…" at bounding box center [565, 294] width 764 height 399
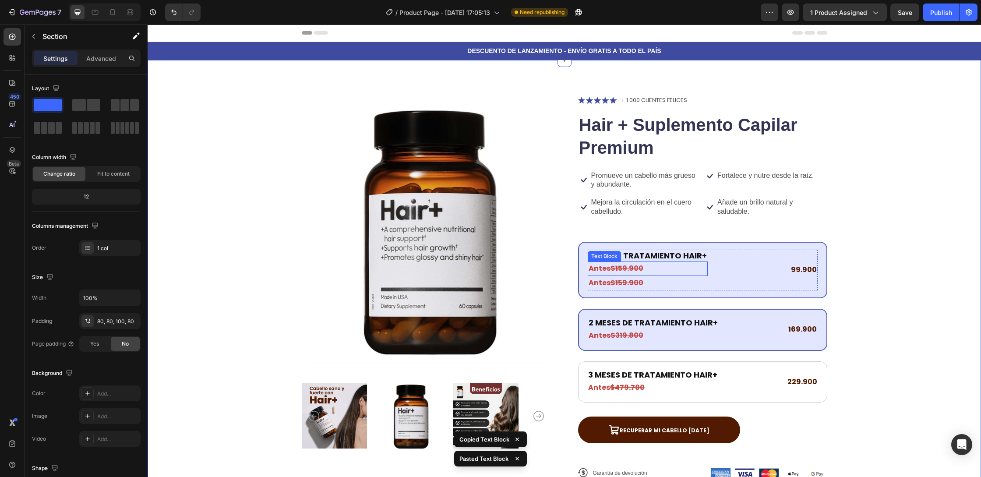
click at [623, 266] on strong "$159.900" at bounding box center [627, 268] width 33 height 10
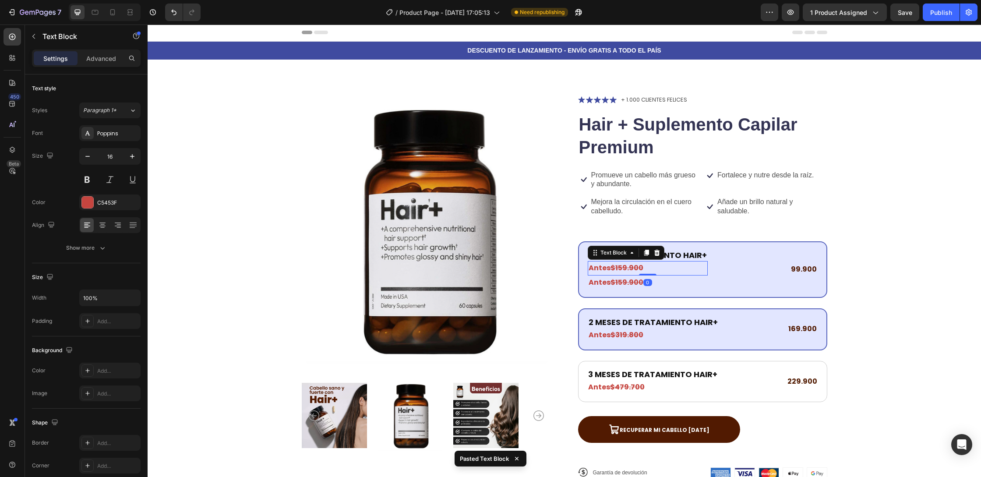
scroll to position [0, 0]
click at [623, 266] on strong "$159.900" at bounding box center [627, 268] width 33 height 10
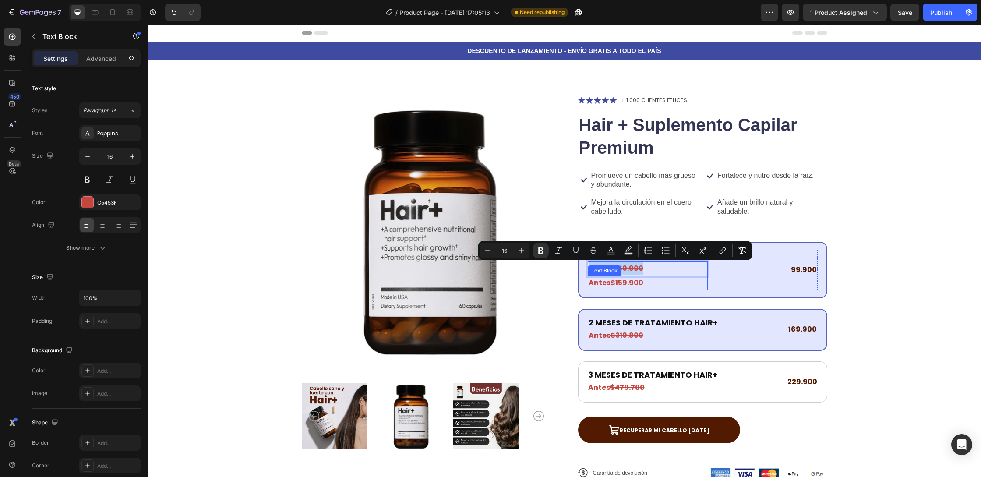
click at [638, 286] on strong "$159.900" at bounding box center [627, 283] width 33 height 10
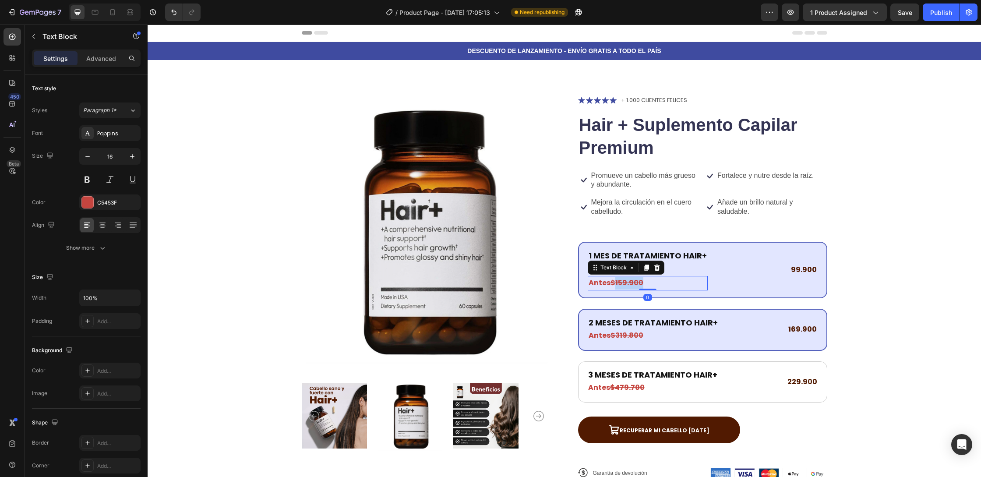
click at [638, 286] on strong "$159.900" at bounding box center [627, 283] width 33 height 10
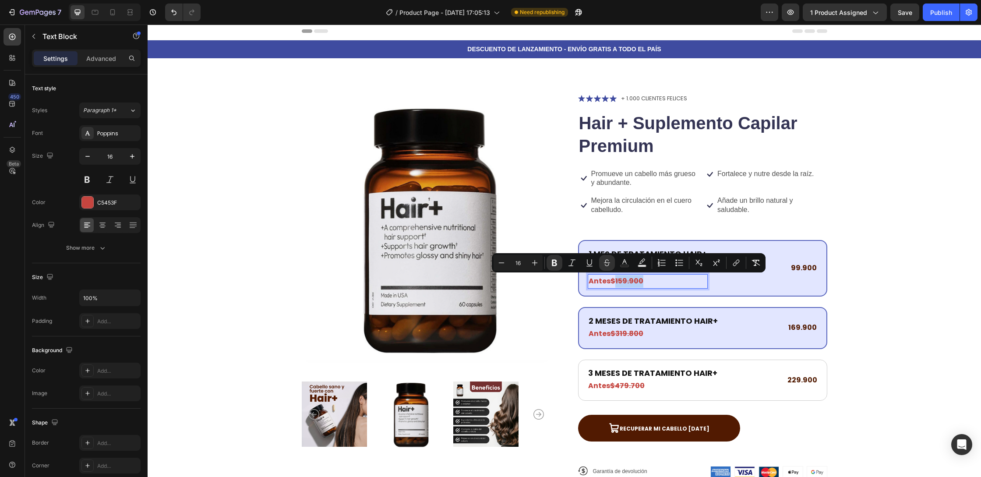
click at [632, 284] on strong "$159.900" at bounding box center [627, 281] width 33 height 10
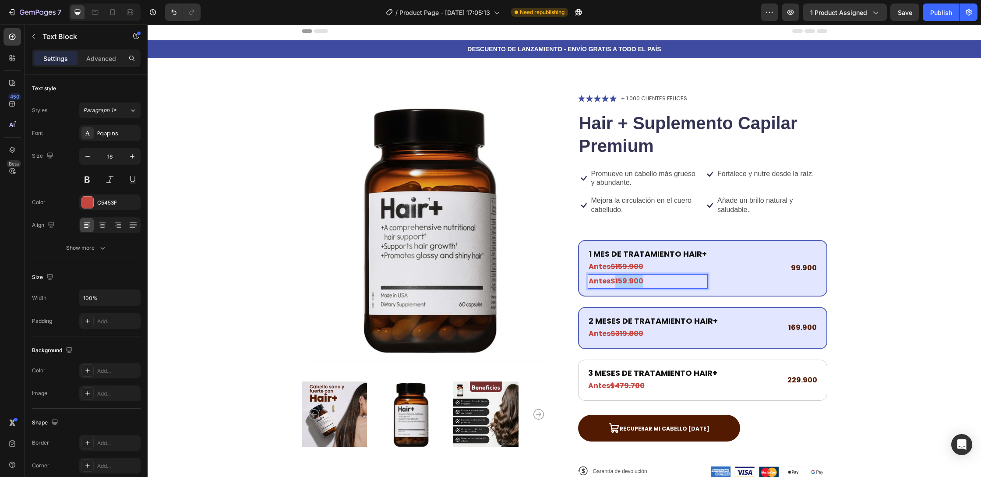
click at [632, 284] on strong "$159.900" at bounding box center [627, 281] width 33 height 10
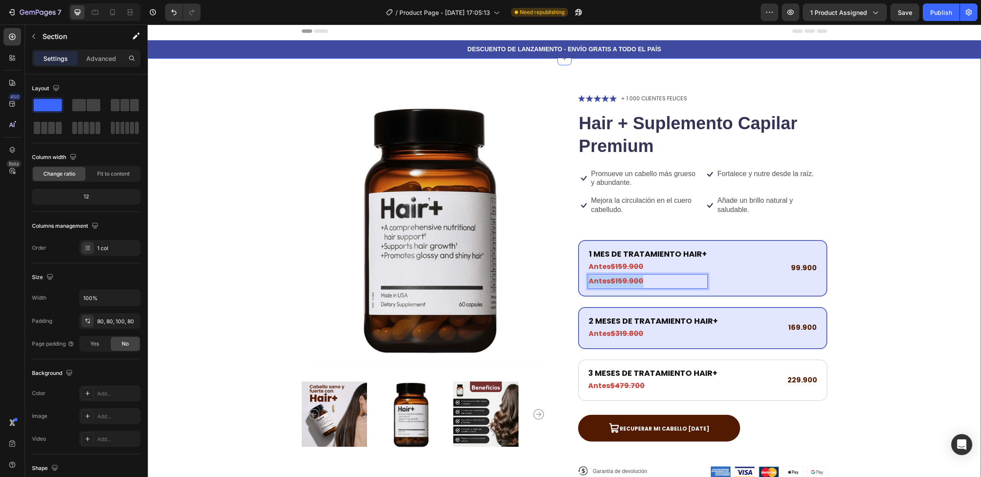
click at [920, 210] on div "Product Images Icon Icon Icon Icon Icon Icon List + 1.000 CLIENTES FELICES Text…" at bounding box center [565, 292] width 764 height 399
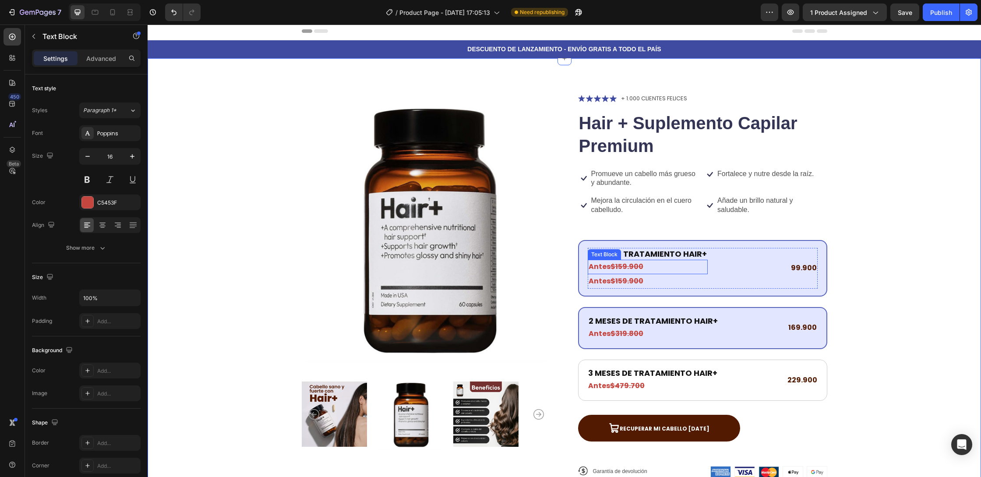
click at [632, 267] on strong "$159.900" at bounding box center [627, 267] width 33 height 10
click at [654, 250] on icon at bounding box center [657, 251] width 7 height 7
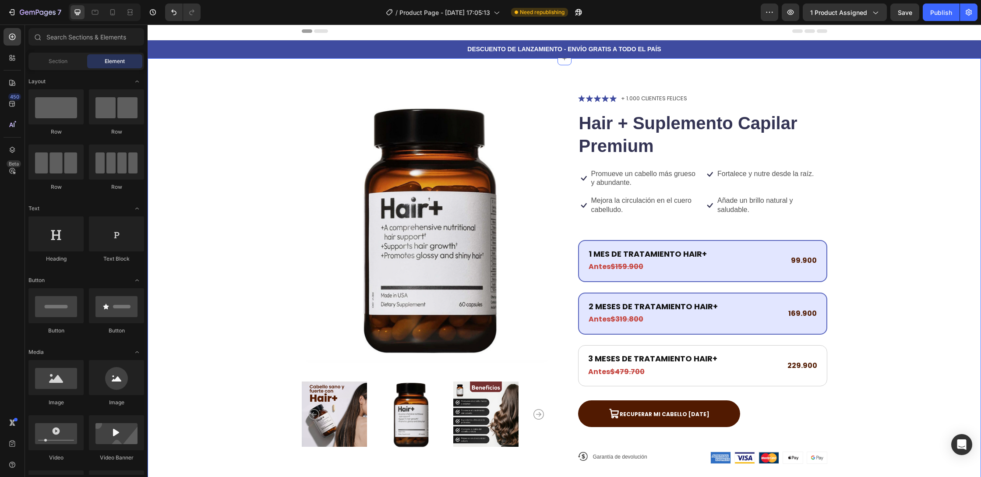
click at [865, 343] on div "Product Images Icon Icon Icon Icon Icon Icon List + 1.000 CLIENTES FELICES Text…" at bounding box center [565, 285] width 764 height 385
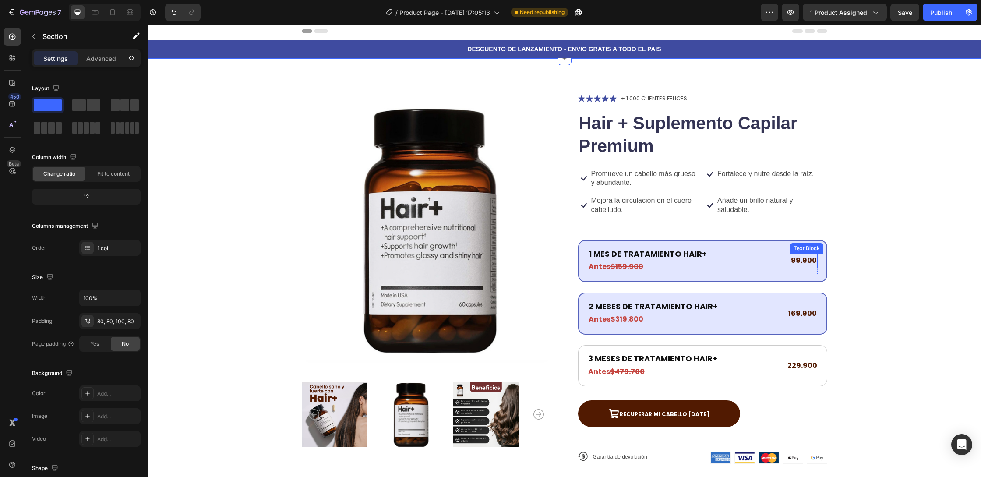
click at [810, 261] on p "99.900" at bounding box center [804, 261] width 26 height 13
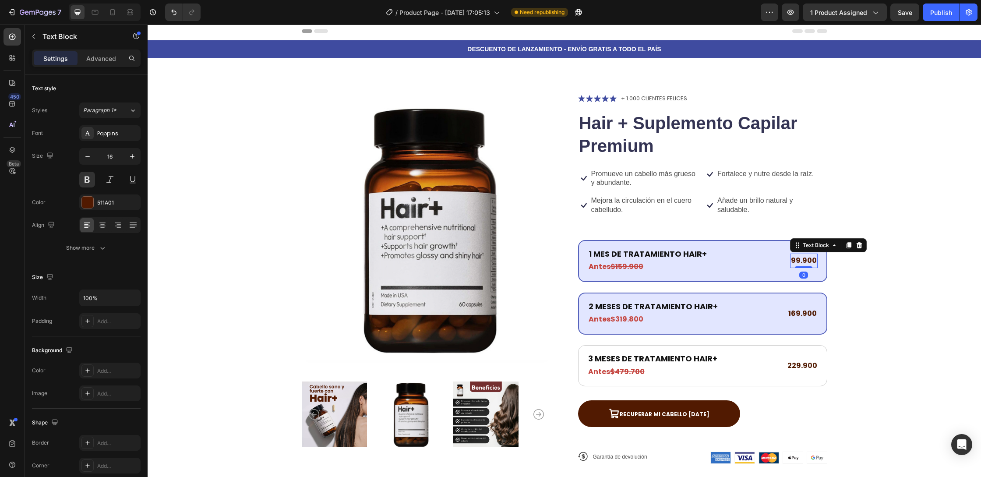
click at [798, 262] on p "99.900" at bounding box center [804, 261] width 26 height 13
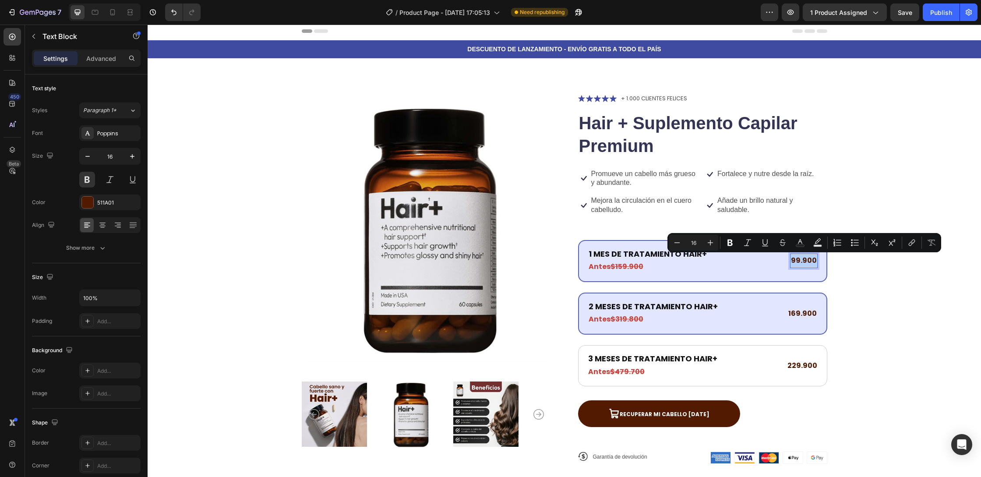
click at [794, 262] on p "99.900" at bounding box center [804, 261] width 26 height 13
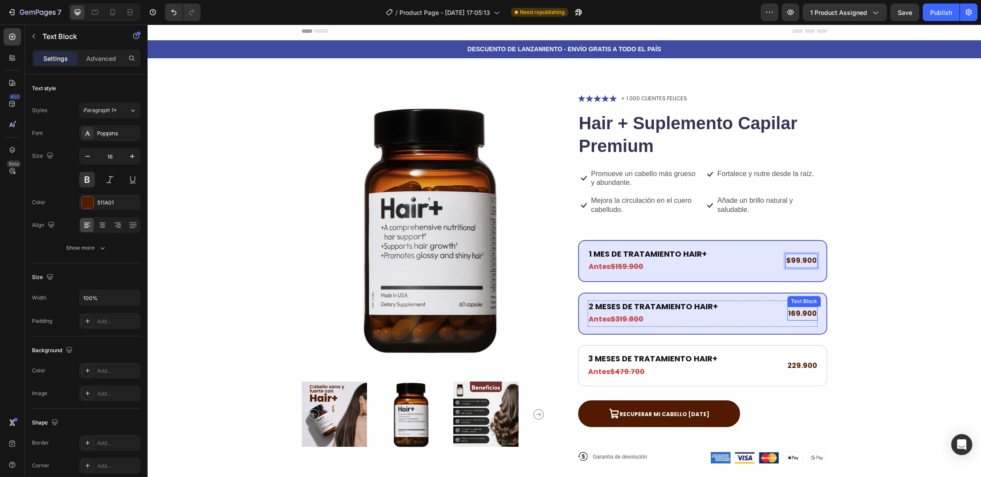
click at [797, 310] on p "169.900" at bounding box center [803, 314] width 28 height 13
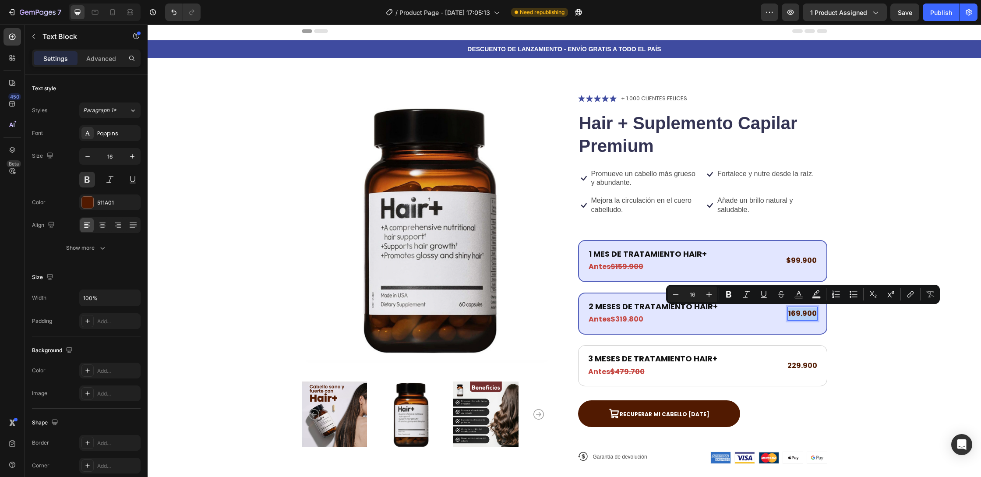
drag, startPoint x: 790, startPoint y: 312, endPoint x: 803, endPoint y: 319, distance: 14.9
click at [790, 312] on p "169.900" at bounding box center [803, 314] width 28 height 13
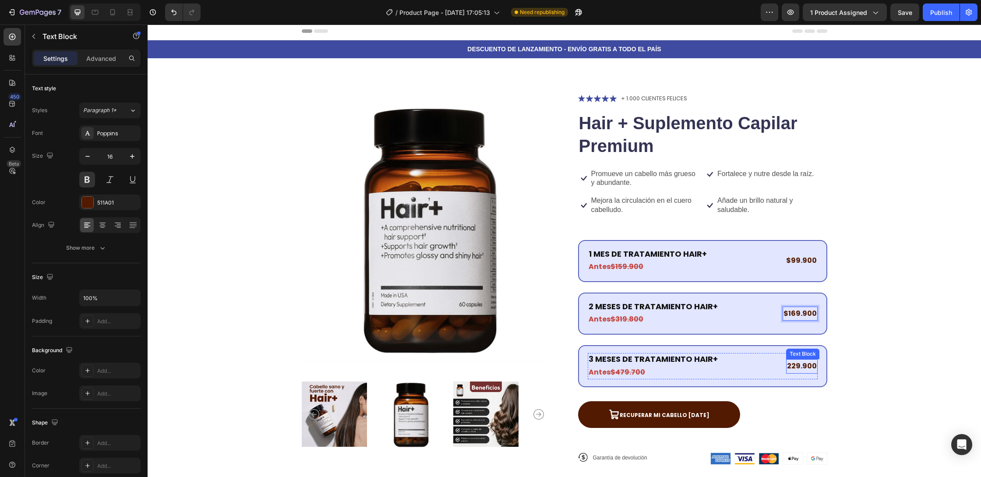
click at [796, 364] on p "229.900" at bounding box center [802, 366] width 30 height 13
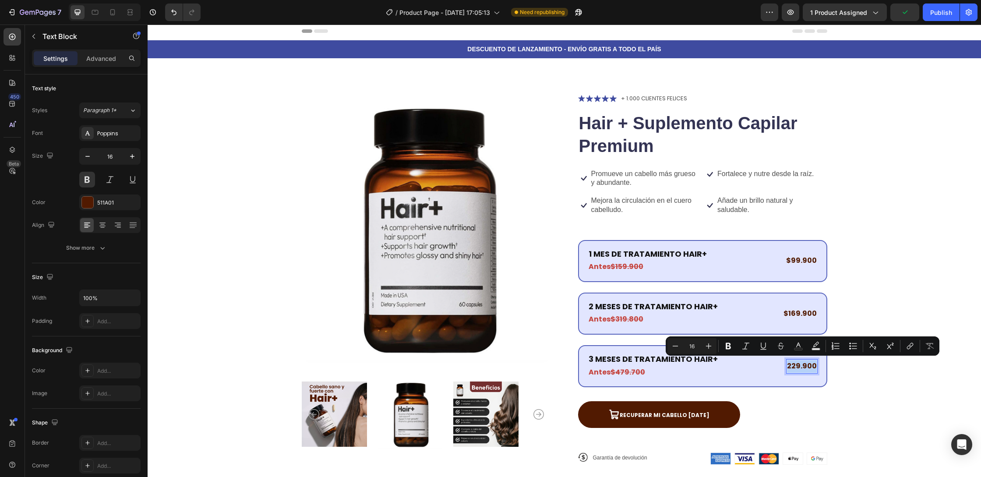
click at [794, 364] on p "229.900" at bounding box center [802, 366] width 30 height 13
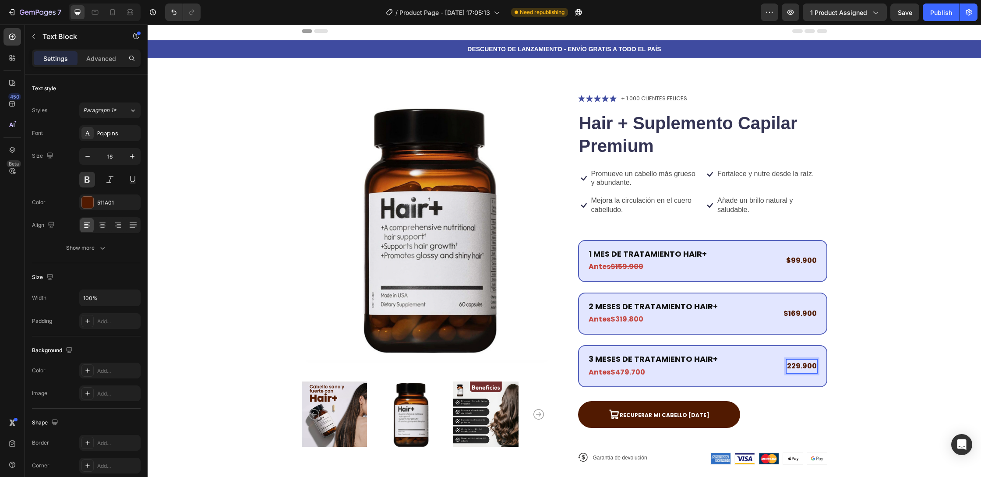
click at [790, 366] on p "229.900" at bounding box center [802, 366] width 30 height 13
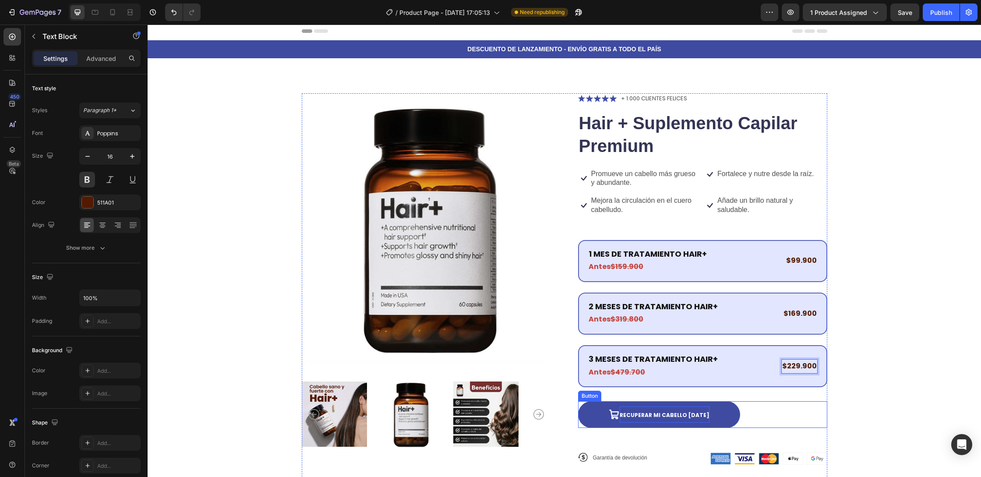
click at [676, 415] on span "Recuperar mi cabello [DATE]" at bounding box center [665, 414] width 90 height 7
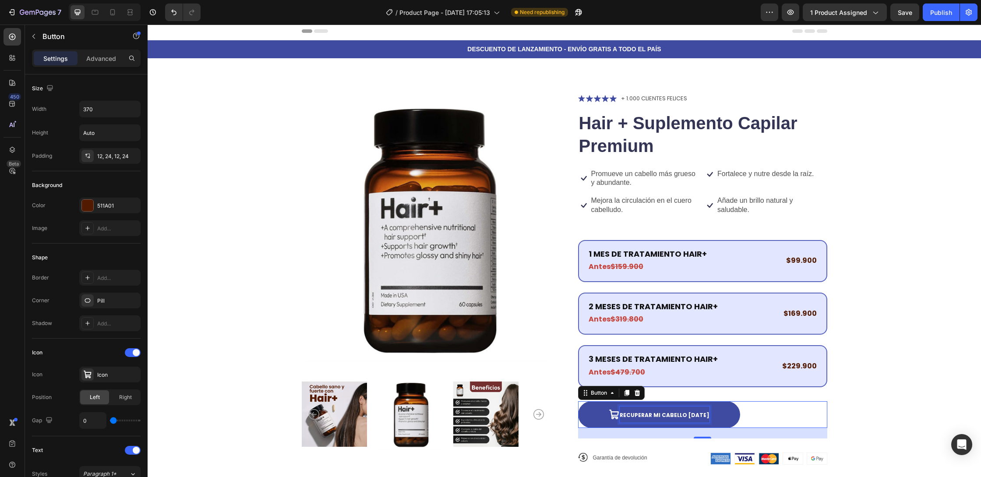
click at [654, 412] on span "Recuperar mi cabello [DATE]" at bounding box center [665, 414] width 90 height 7
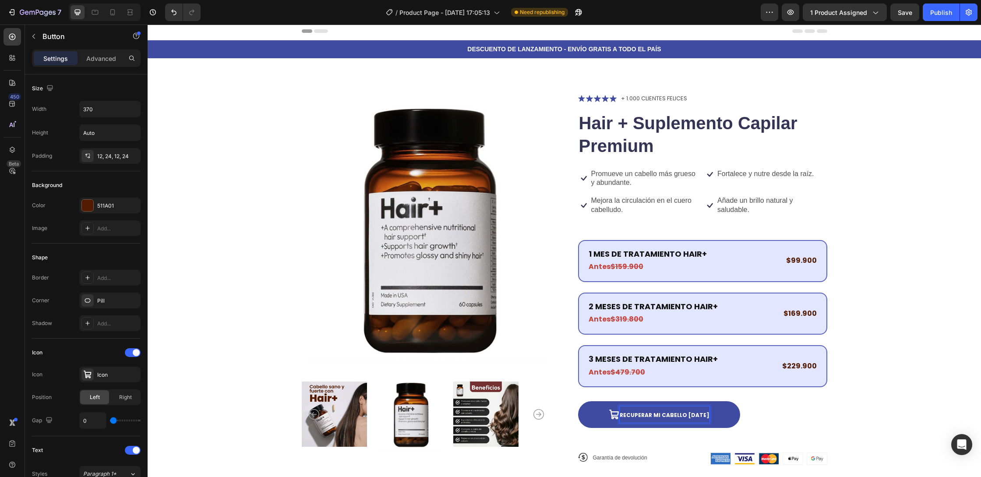
click at [654, 412] on span "Recuperar mi cabello [DATE]" at bounding box center [665, 414] width 90 height 7
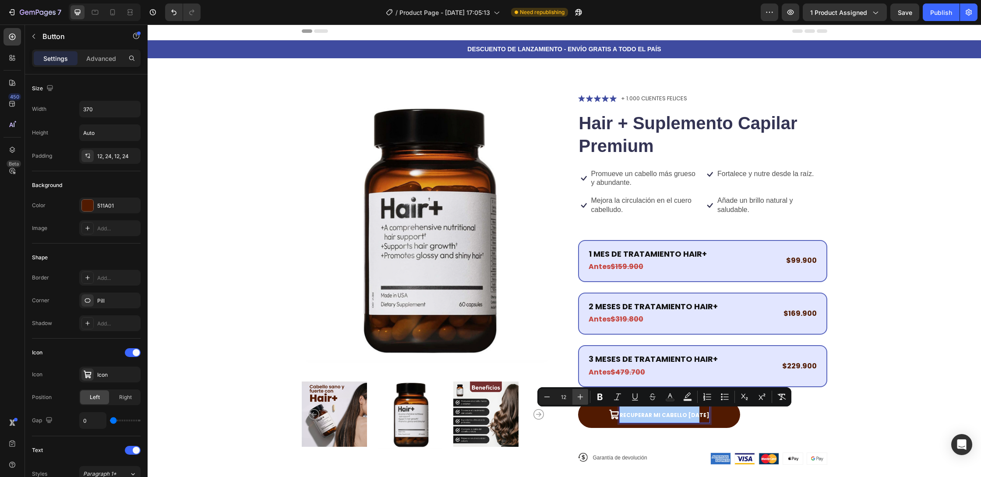
click at [576, 395] on icon "Editor contextual toolbar" at bounding box center [580, 397] width 9 height 9
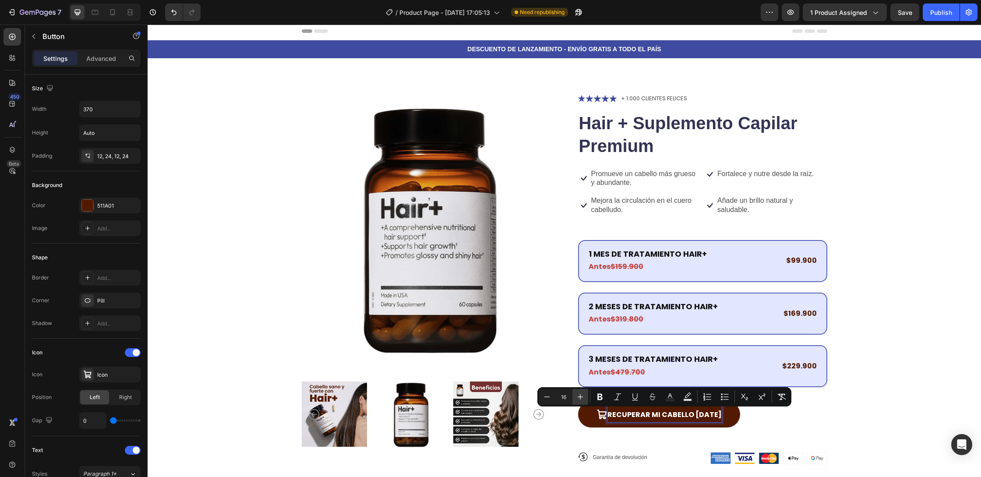
type input "17"
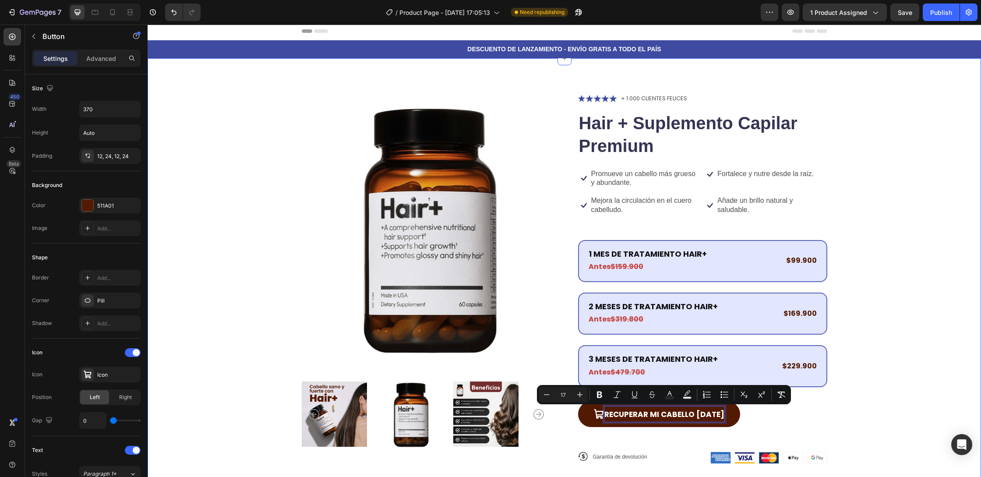
click at [918, 365] on div "Product Images Icon Icon Icon Icon Icon Icon List + 1.000 CLIENTES FELICES Text…" at bounding box center [565, 285] width 764 height 385
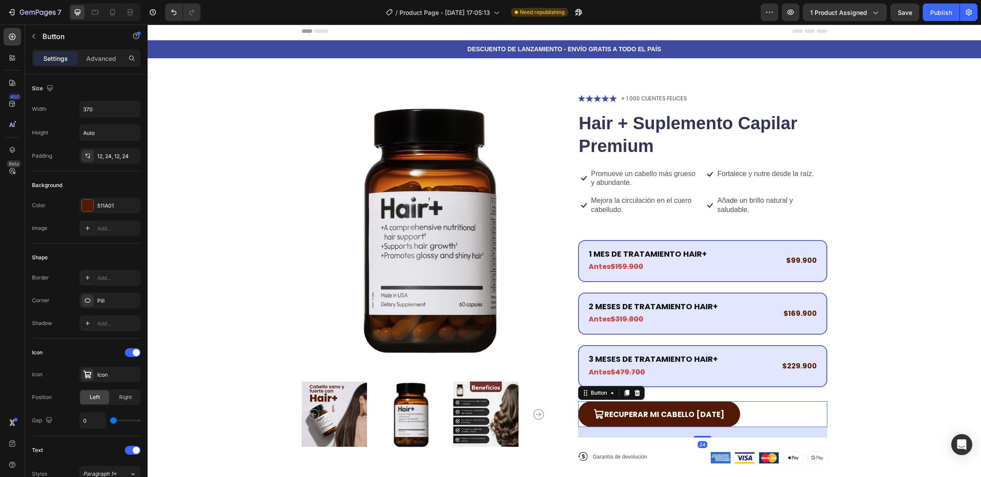
click at [778, 414] on div "Recuperar mi cabello [DATE] Button 24" at bounding box center [702, 414] width 249 height 26
click at [901, 18] on button "Save" at bounding box center [905, 13] width 29 height 18
click at [943, 18] on button "Publish" at bounding box center [941, 13] width 37 height 18
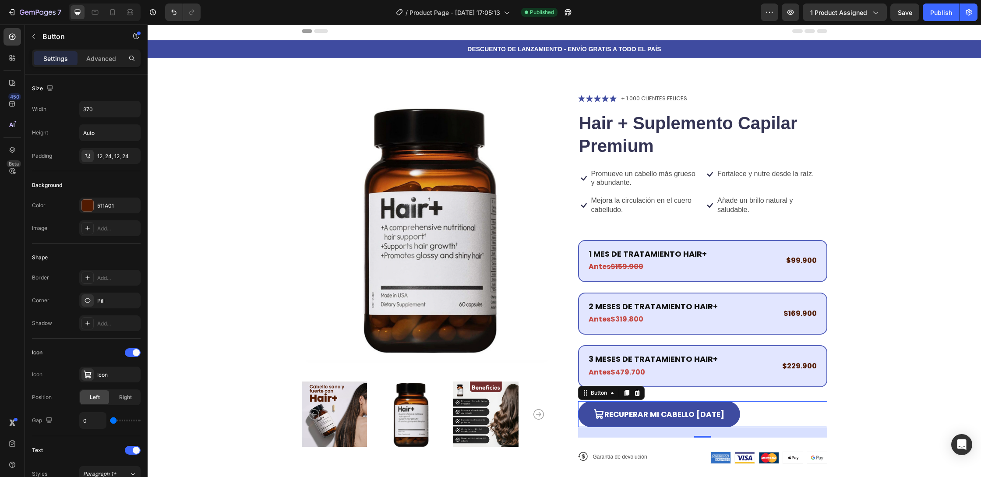
click at [595, 416] on button "Recuperar mi cabello [DATE]" at bounding box center [659, 414] width 162 height 26
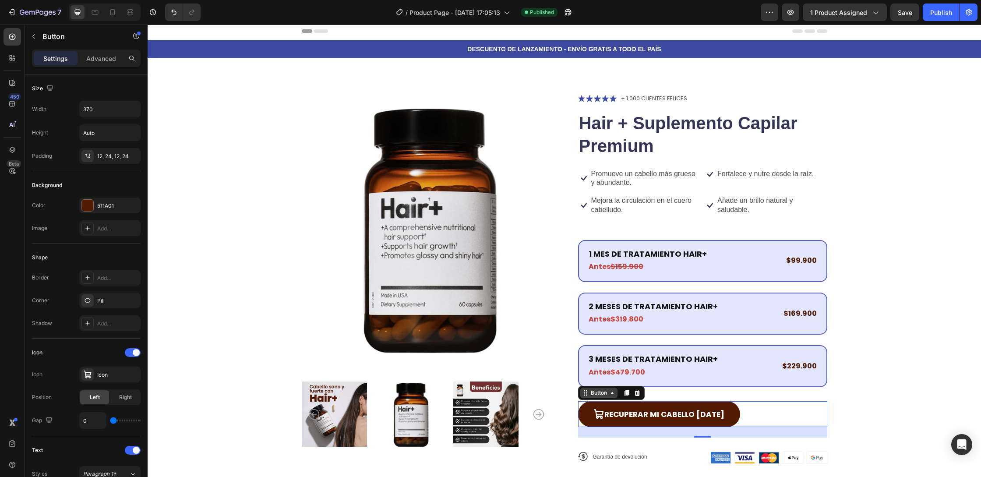
click at [605, 393] on div "Button" at bounding box center [599, 393] width 20 height 8
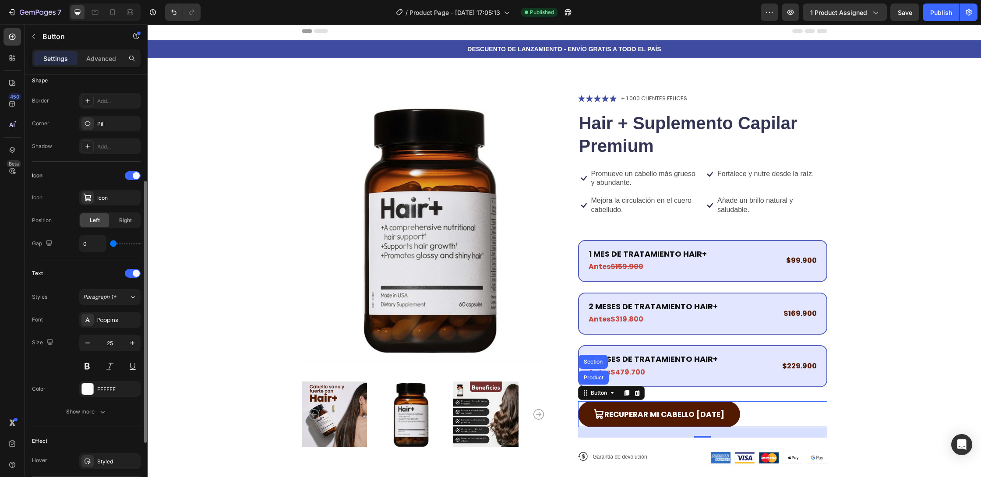
scroll to position [175, 0]
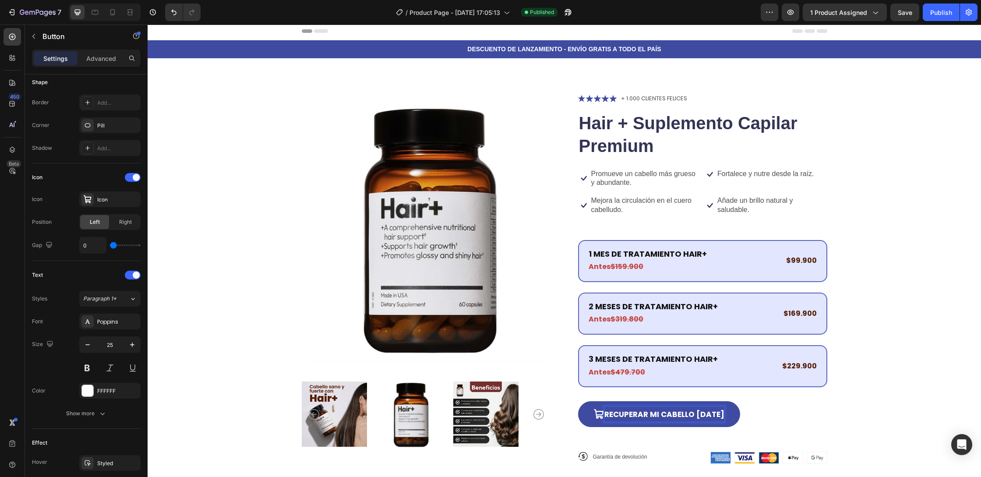
click at [633, 412] on span "Recuperar mi cabello [DATE]" at bounding box center [665, 414] width 120 height 11
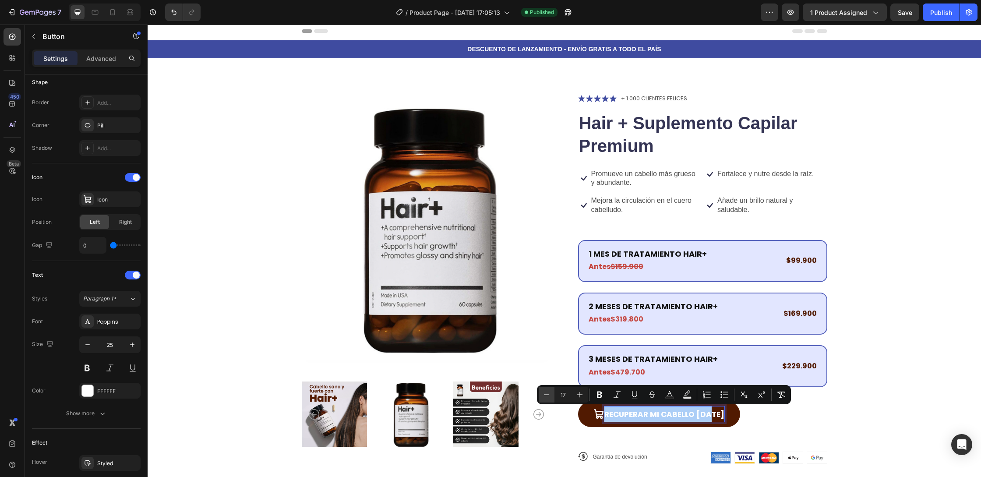
click at [551, 395] on button "Minus" at bounding box center [547, 395] width 16 height 16
type input "16"
click at [616, 413] on span "Recuperar mi cabello [DATE]" at bounding box center [665, 415] width 114 height 10
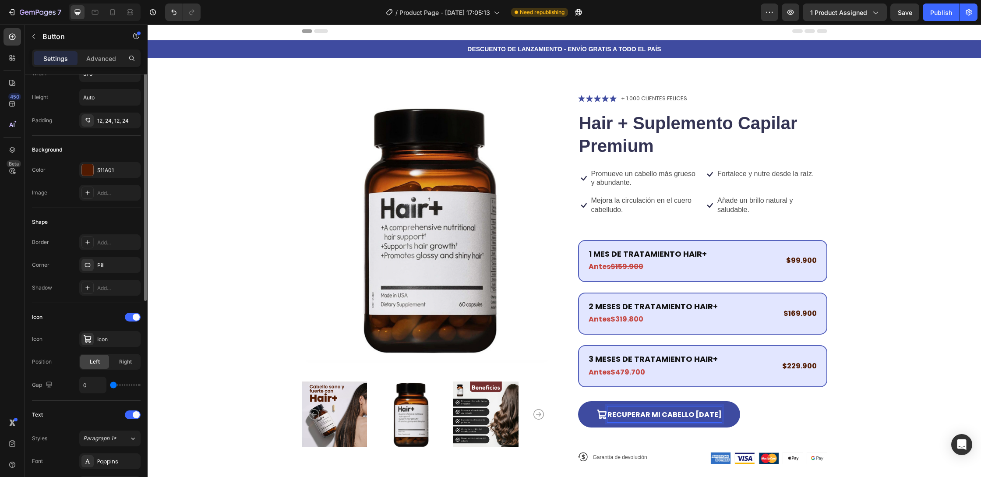
scroll to position [0, 0]
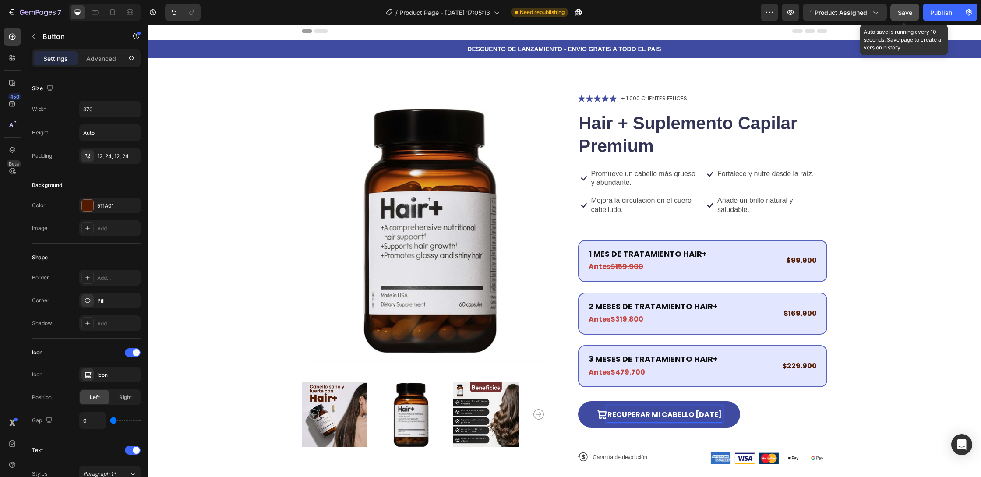
click at [907, 15] on span "Save" at bounding box center [905, 12] width 14 height 7
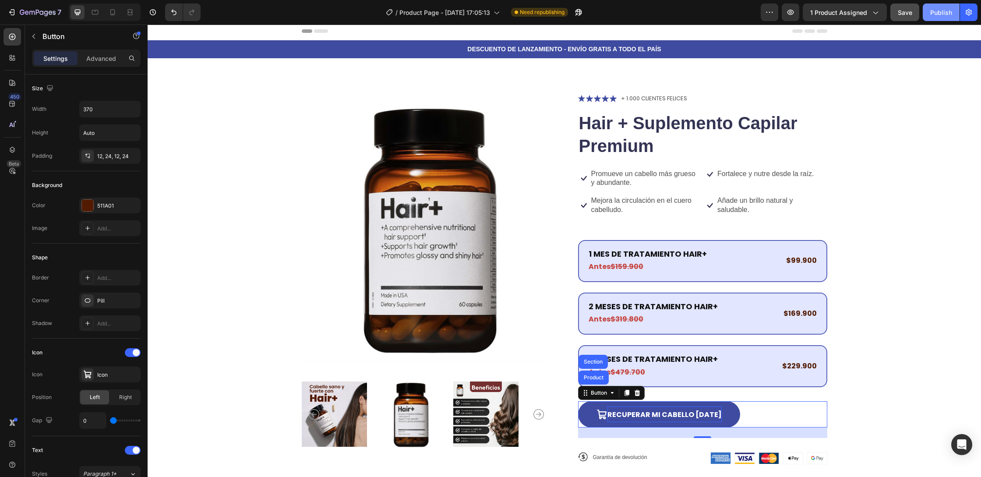
click at [945, 15] on div "Publish" at bounding box center [942, 12] width 22 height 9
click at [599, 266] on strong "Antes" at bounding box center [600, 267] width 22 height 10
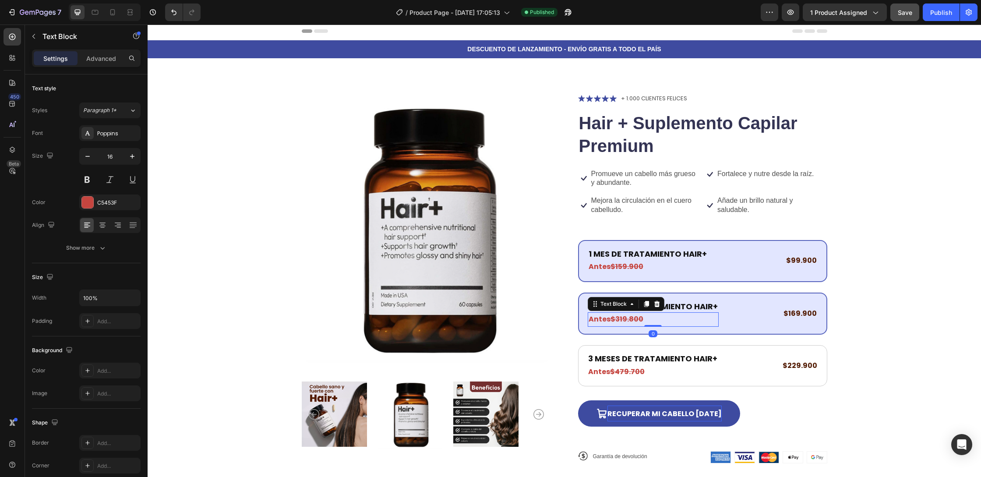
click at [612, 321] on strong "$319.800" at bounding box center [627, 319] width 33 height 10
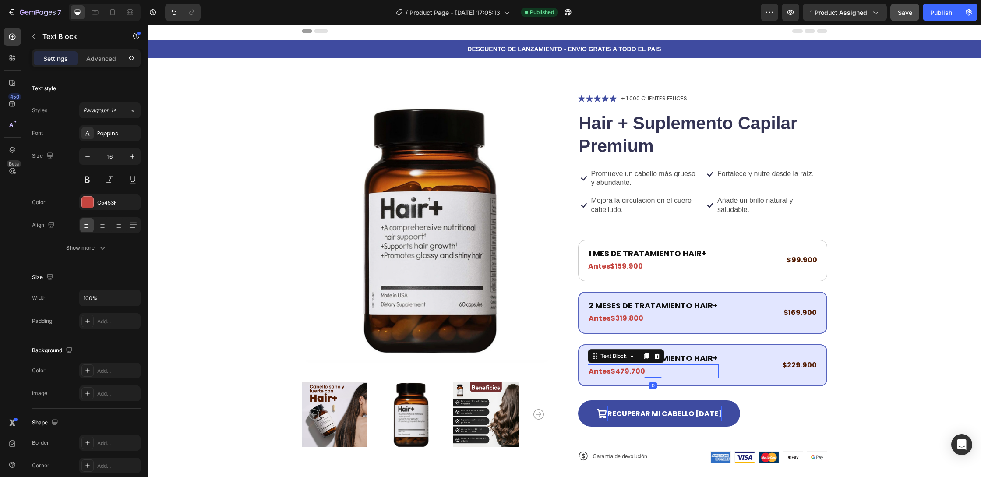
click at [618, 371] on strong "$479.700" at bounding box center [628, 371] width 35 height 10
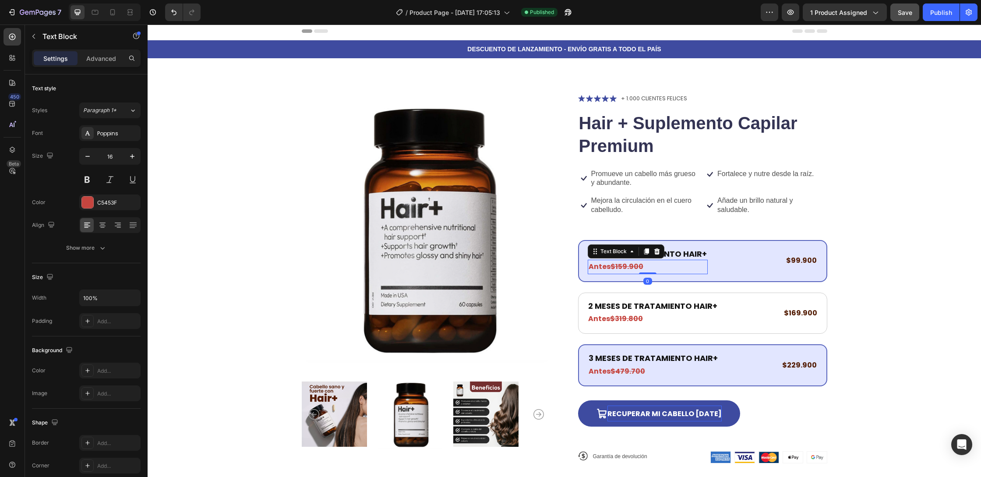
click at [618, 267] on strong "$159.900" at bounding box center [627, 267] width 33 height 10
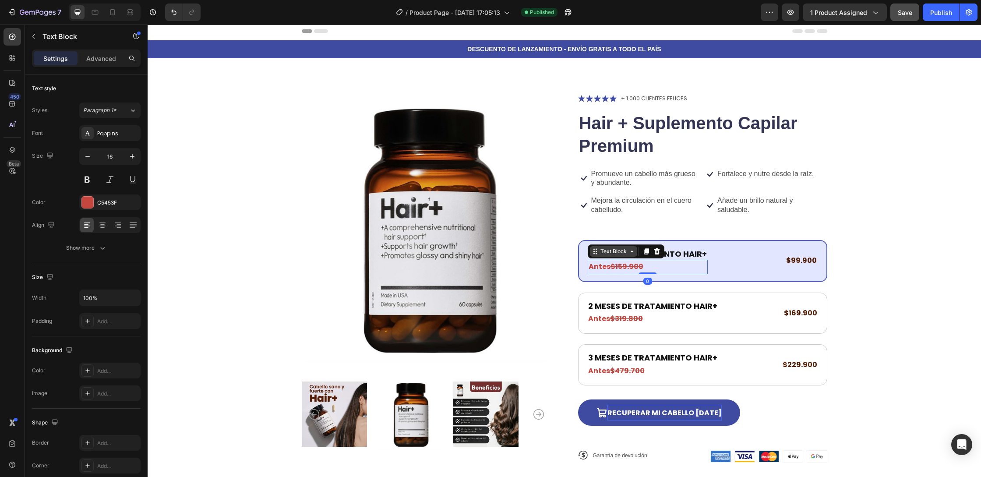
click at [625, 251] on div "Text Block" at bounding box center [614, 252] width 30 height 8
click at [642, 268] on strong "$159.900" at bounding box center [627, 267] width 33 height 10
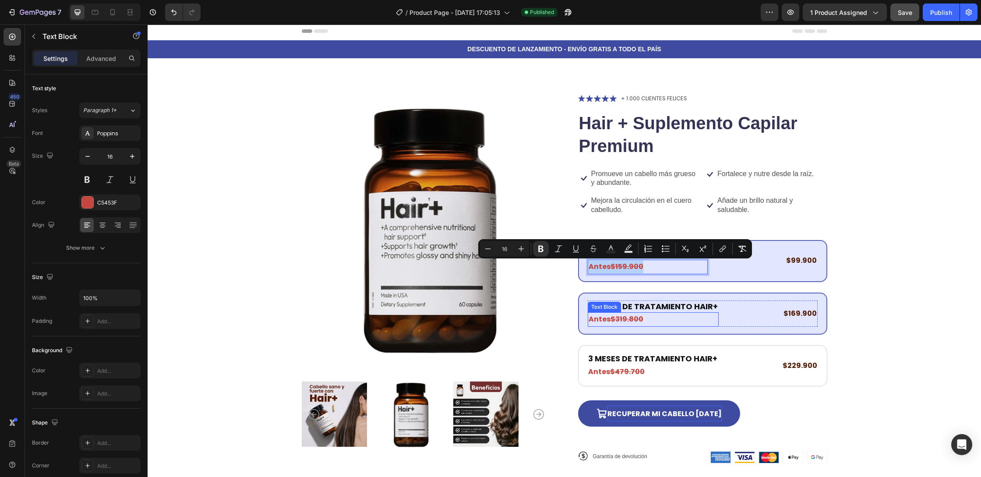
click at [618, 317] on strong "$319.800" at bounding box center [627, 319] width 33 height 10
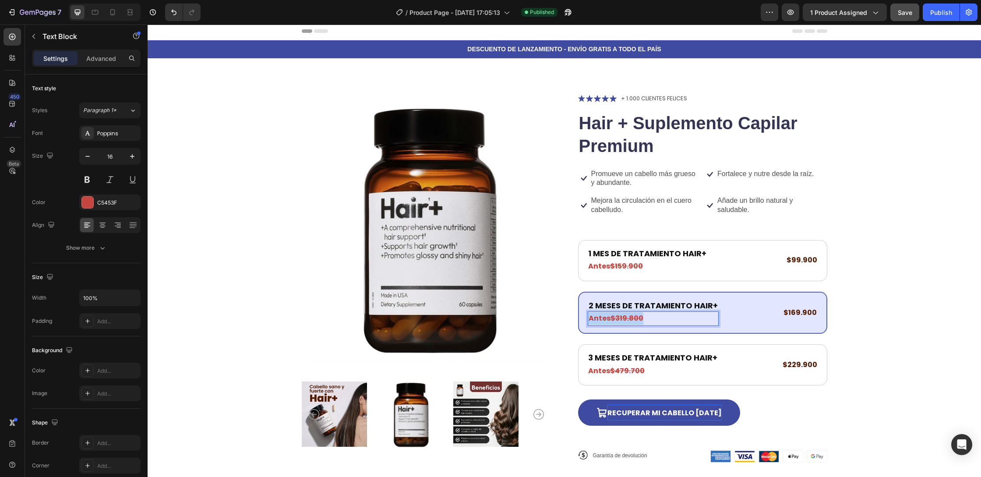
click at [618, 317] on strong "$319.800" at bounding box center [627, 318] width 33 height 10
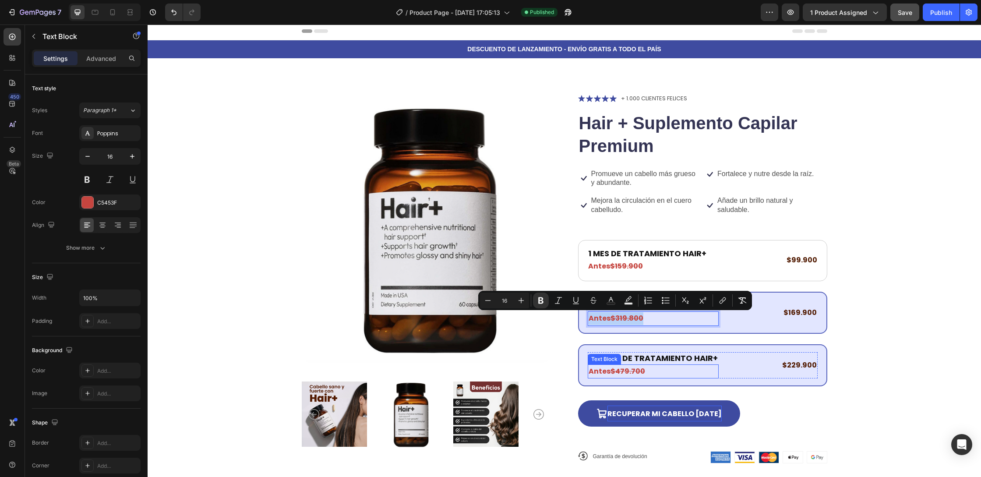
click at [613, 370] on strong "$479.700" at bounding box center [628, 371] width 35 height 10
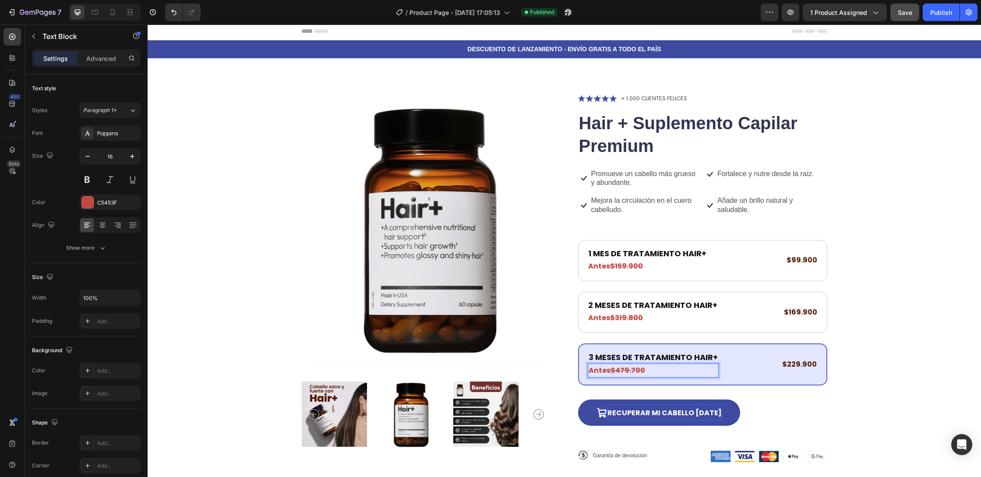
click at [613, 370] on strong "$479.700" at bounding box center [628, 370] width 35 height 10
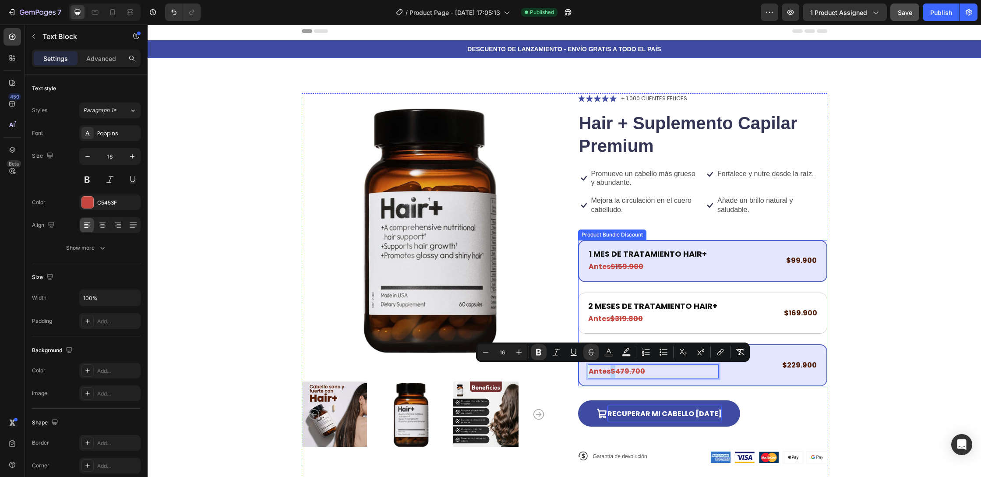
scroll to position [3, 0]
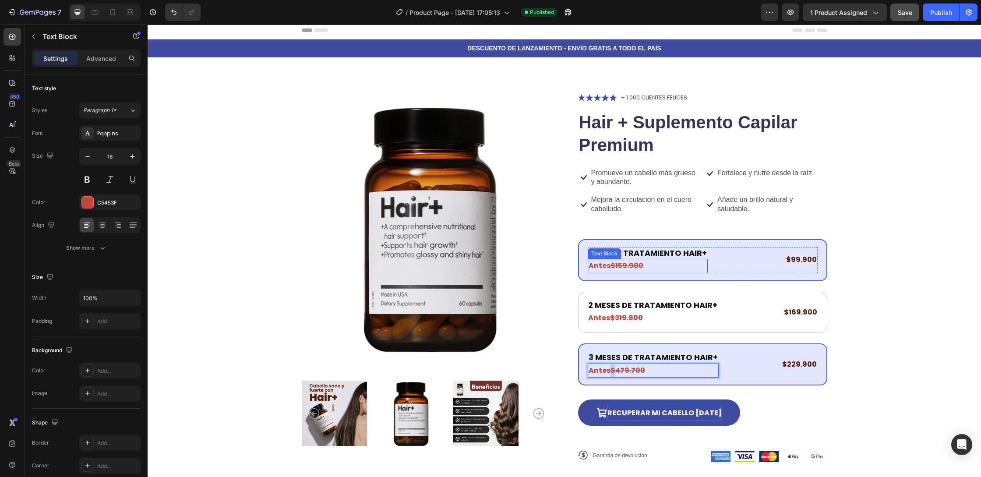
click at [636, 269] on strong "$159.900" at bounding box center [627, 266] width 33 height 10
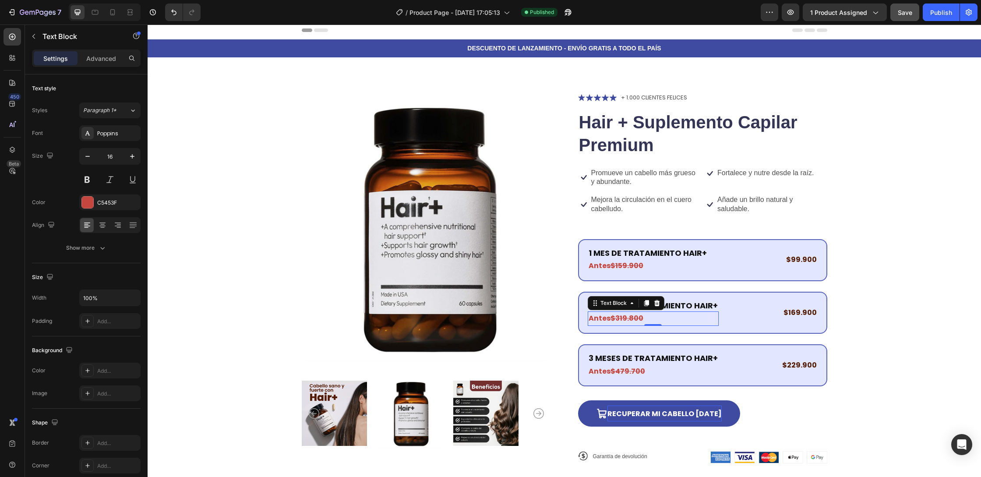
click at [684, 315] on p "Antes $319.800" at bounding box center [653, 318] width 129 height 13
click at [687, 369] on p "Antes $479.700" at bounding box center [653, 371] width 129 height 13
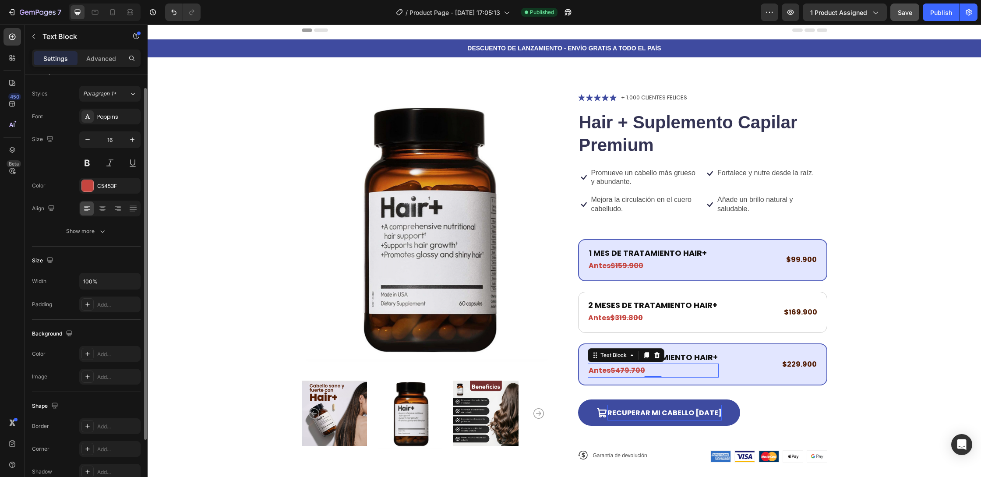
scroll to position [0, 0]
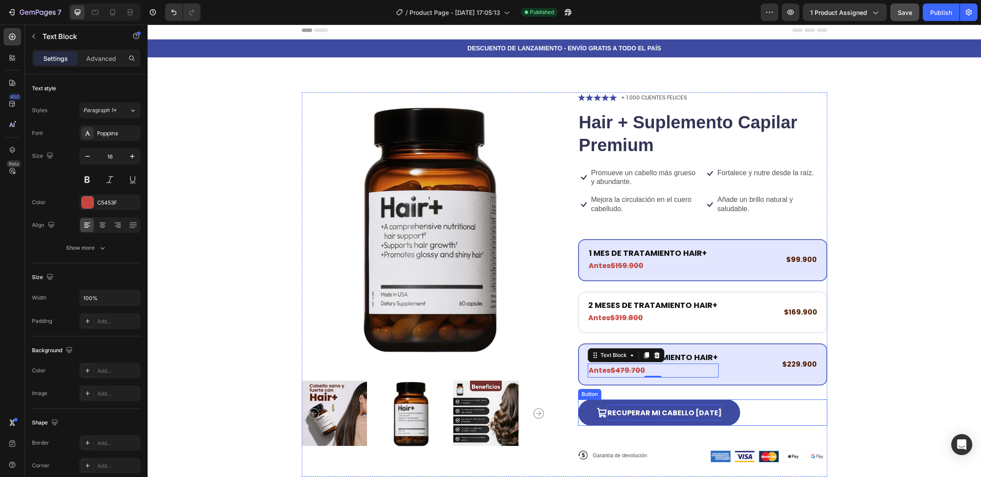
click at [716, 402] on button "Recuperar mi cabello [DATE]" at bounding box center [659, 413] width 162 height 26
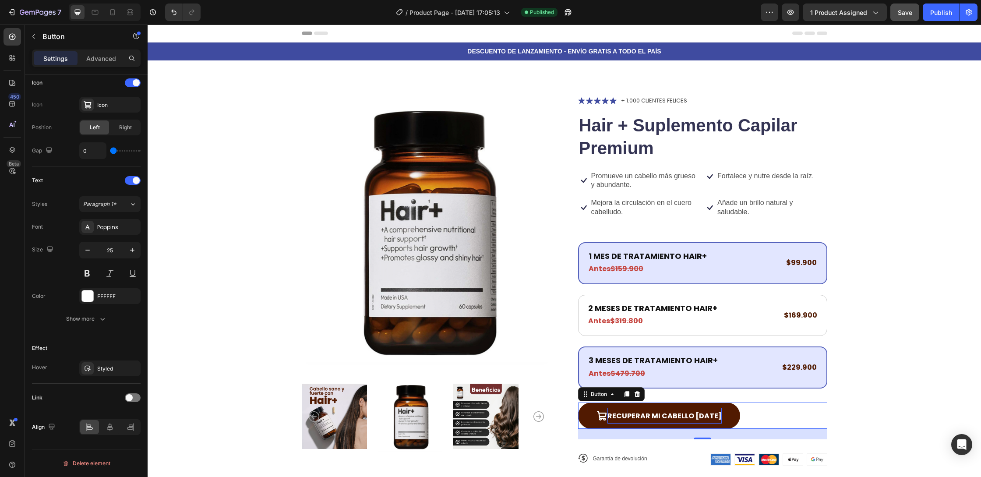
scroll to position [67, 0]
